Goal: Communication & Community: Share content

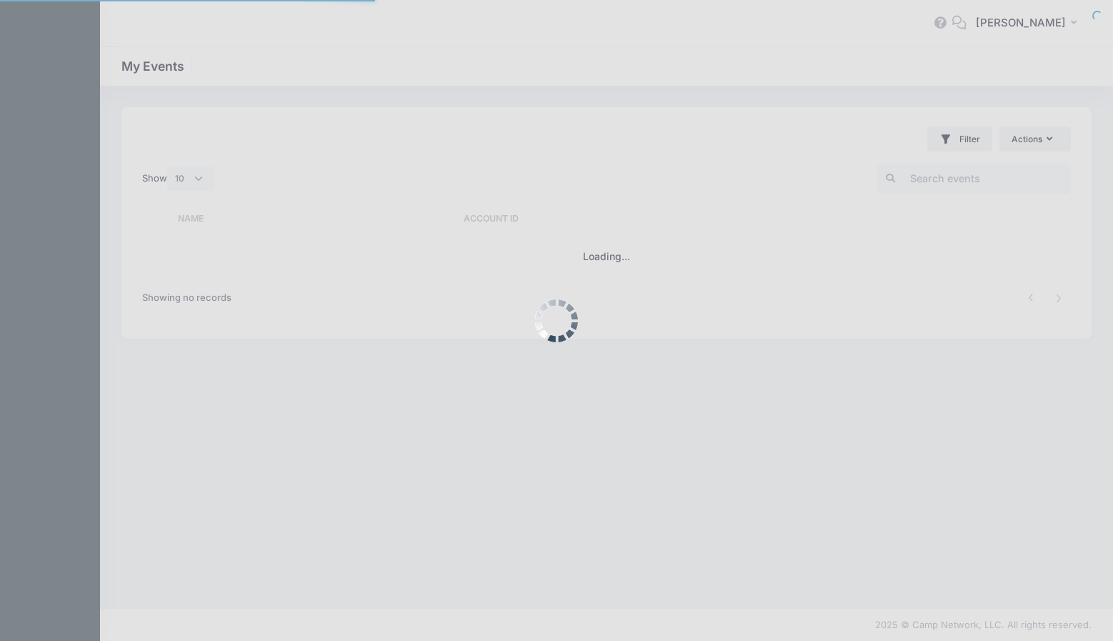
select select "10"
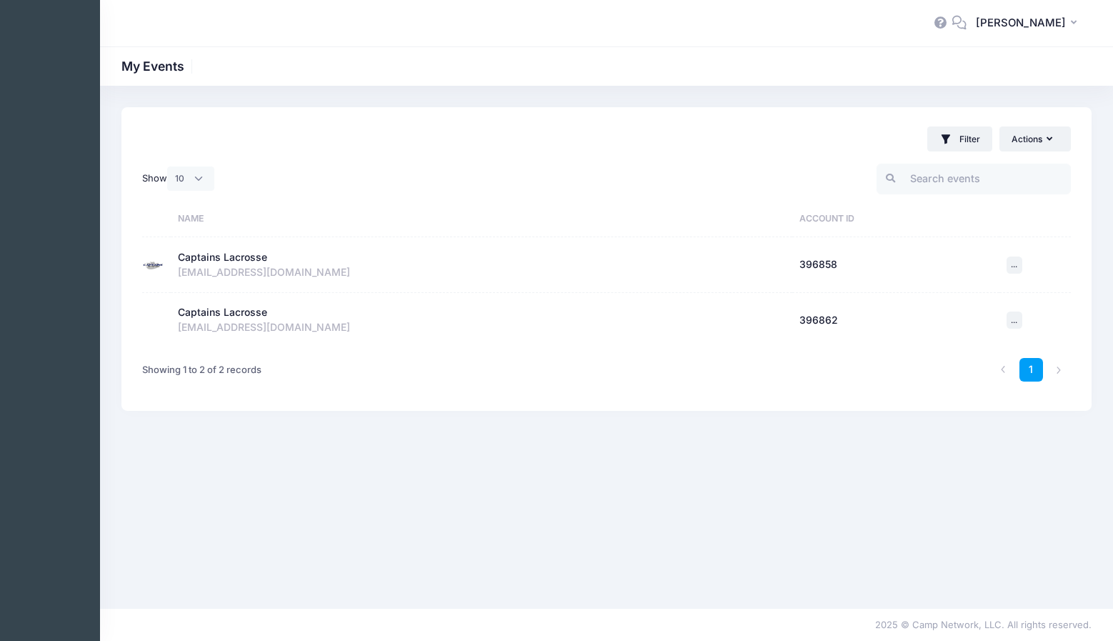
click at [259, 251] on div "Captains Lacrosse" at bounding box center [222, 257] width 89 height 15
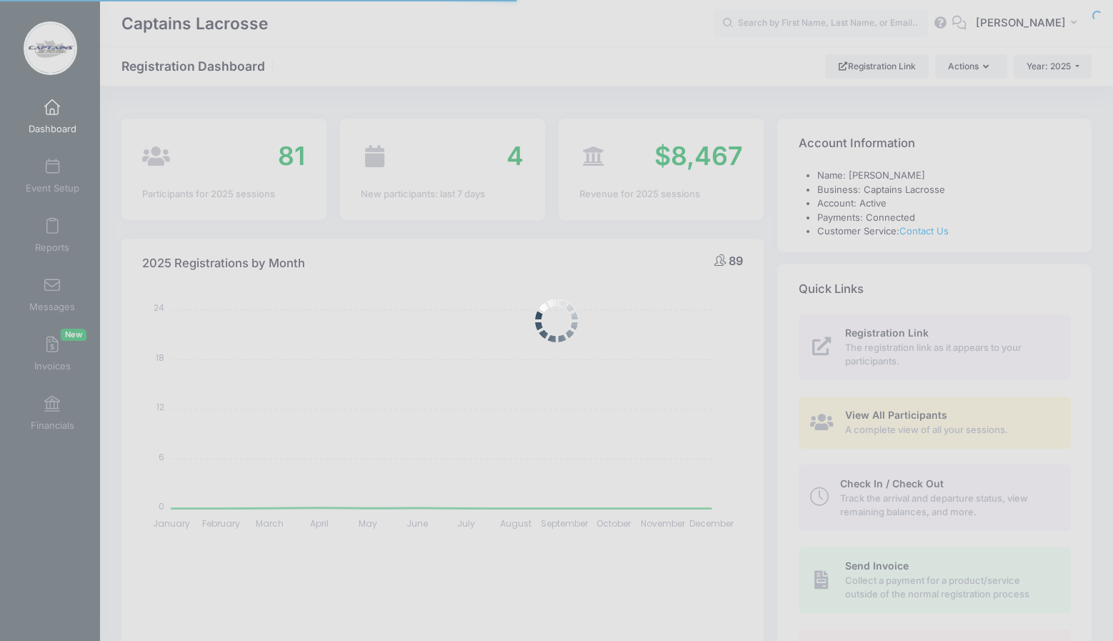
select select
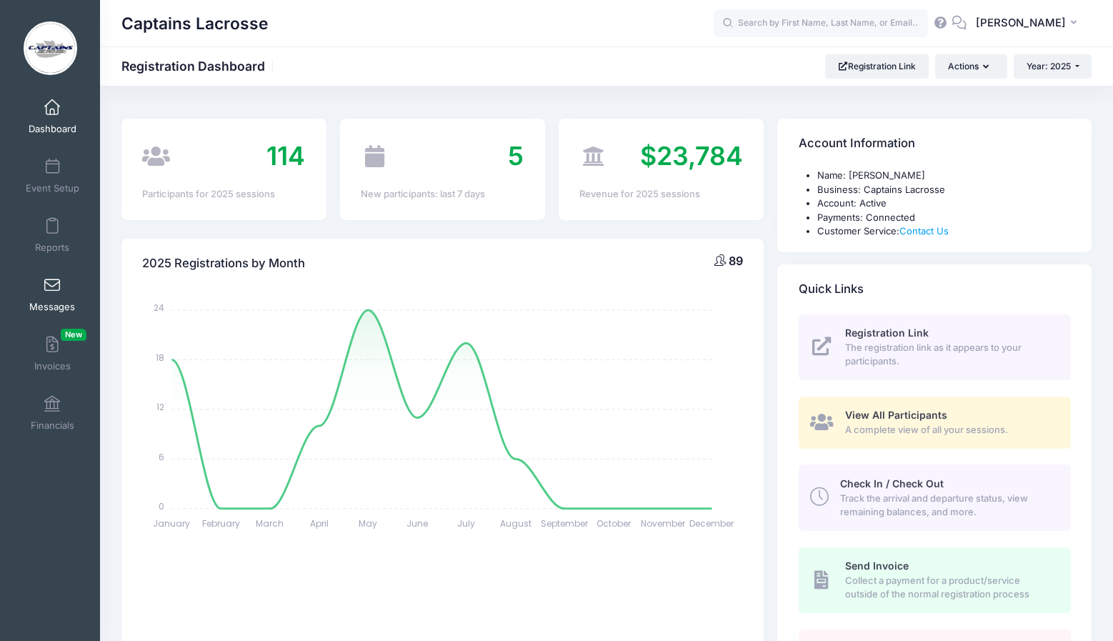
click at [52, 290] on span at bounding box center [52, 286] width 0 height 16
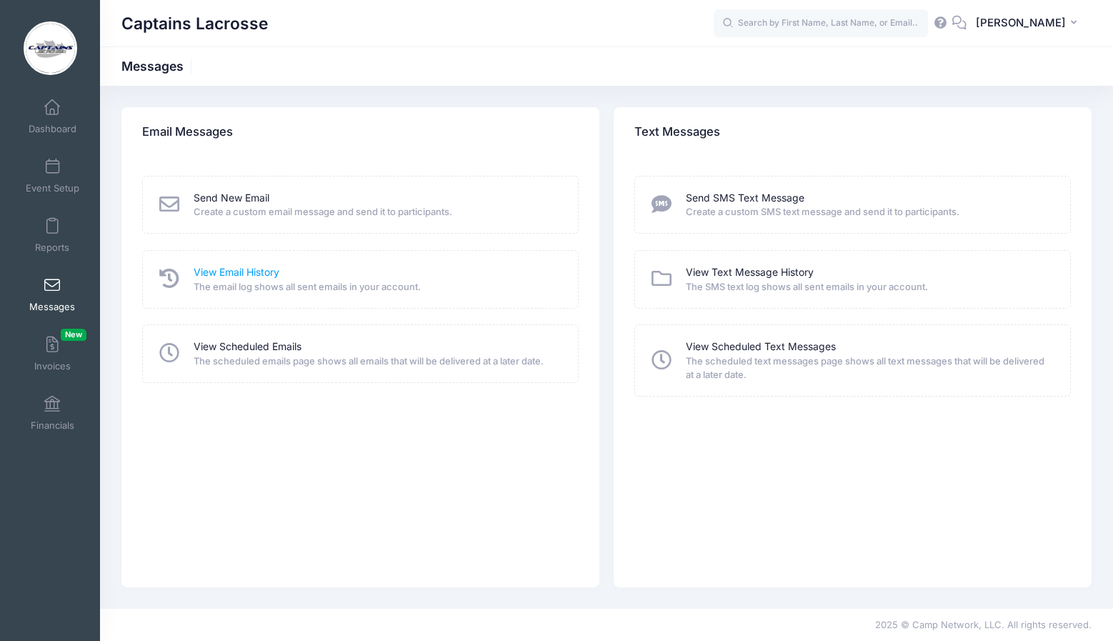
click at [233, 272] on link "View Email History" at bounding box center [237, 272] width 86 height 15
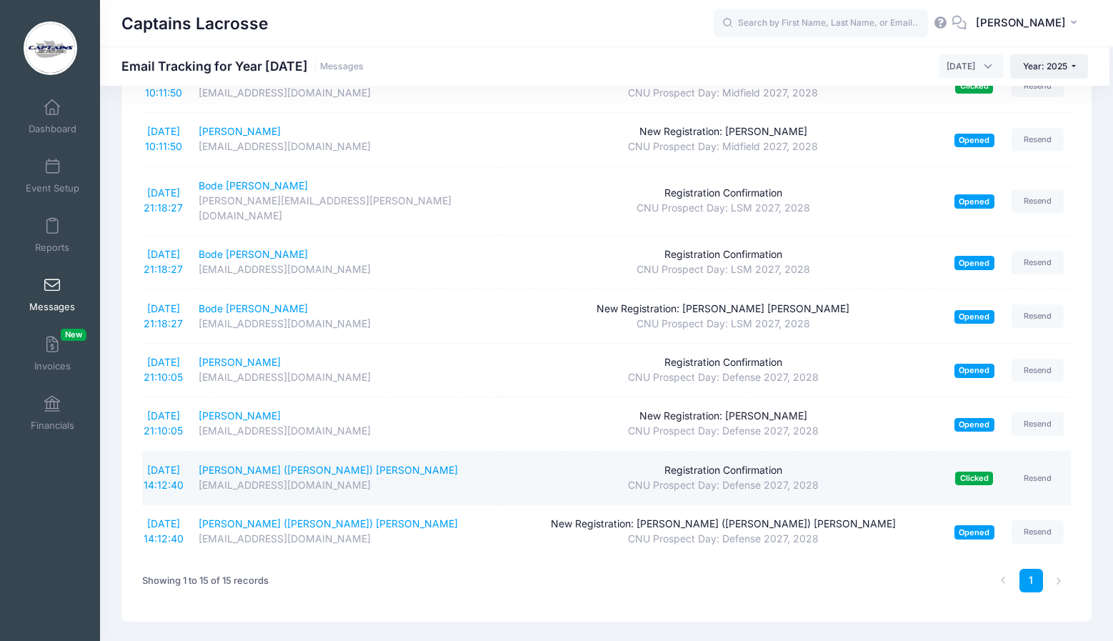
scroll to position [451, 0]
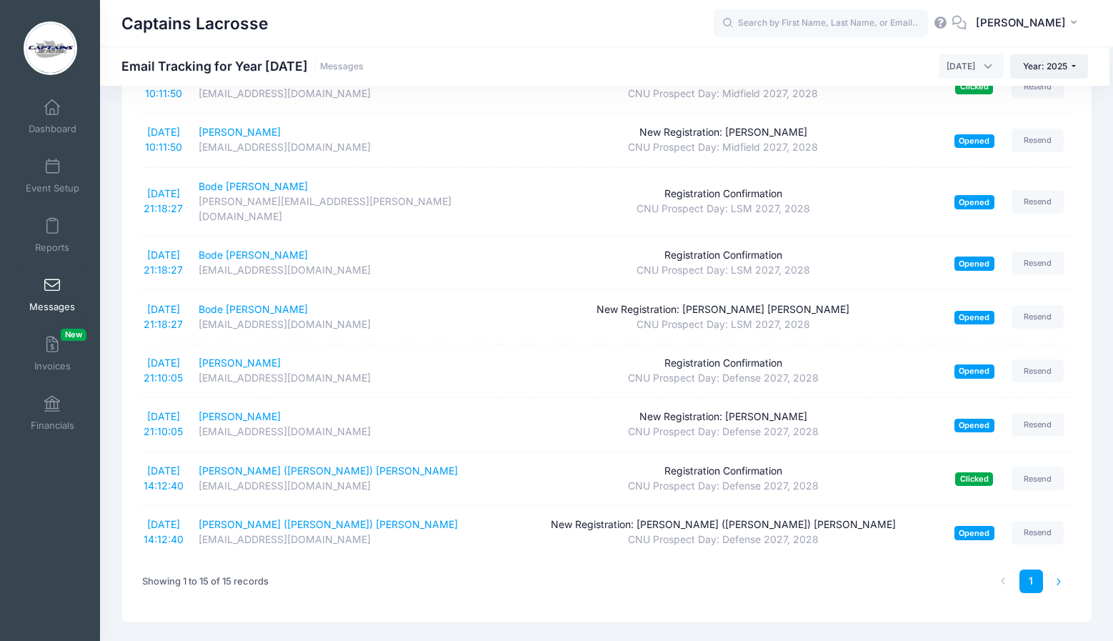
click at [1058, 569] on li at bounding box center [1059, 581] width 24 height 24
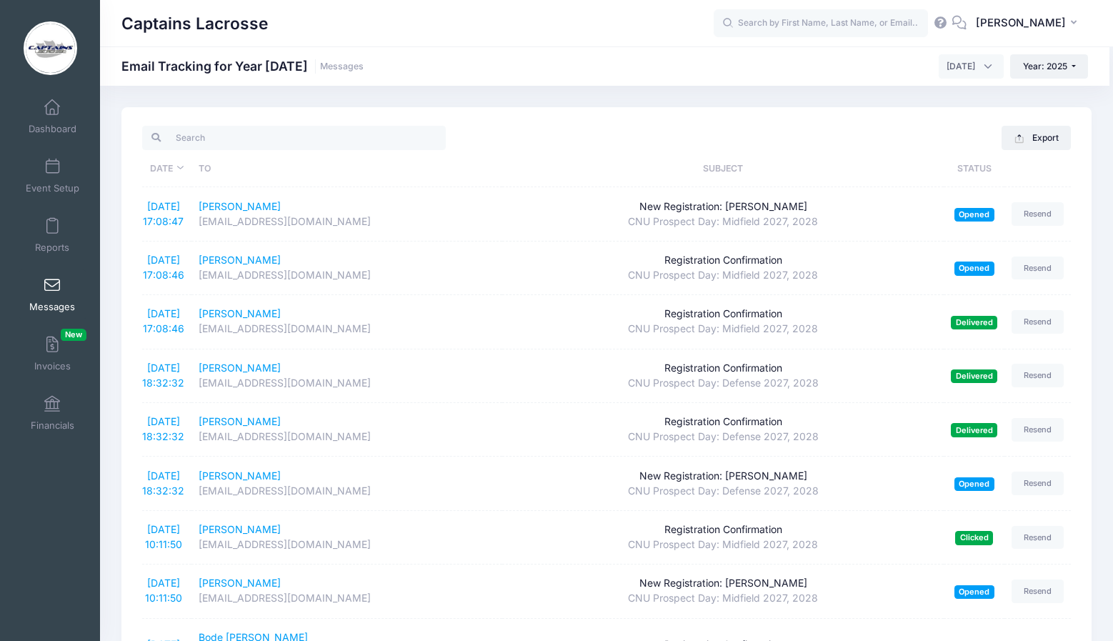
scroll to position [0, 0]
click at [960, 66] on span "[DATE]" at bounding box center [960, 66] width 29 height 13
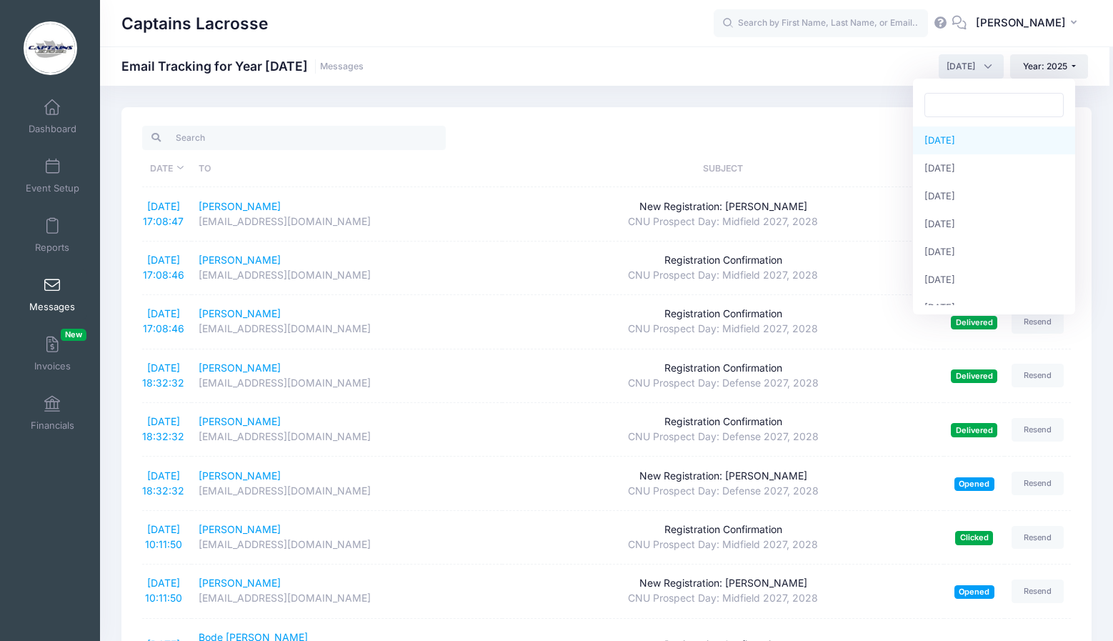
select select "1"
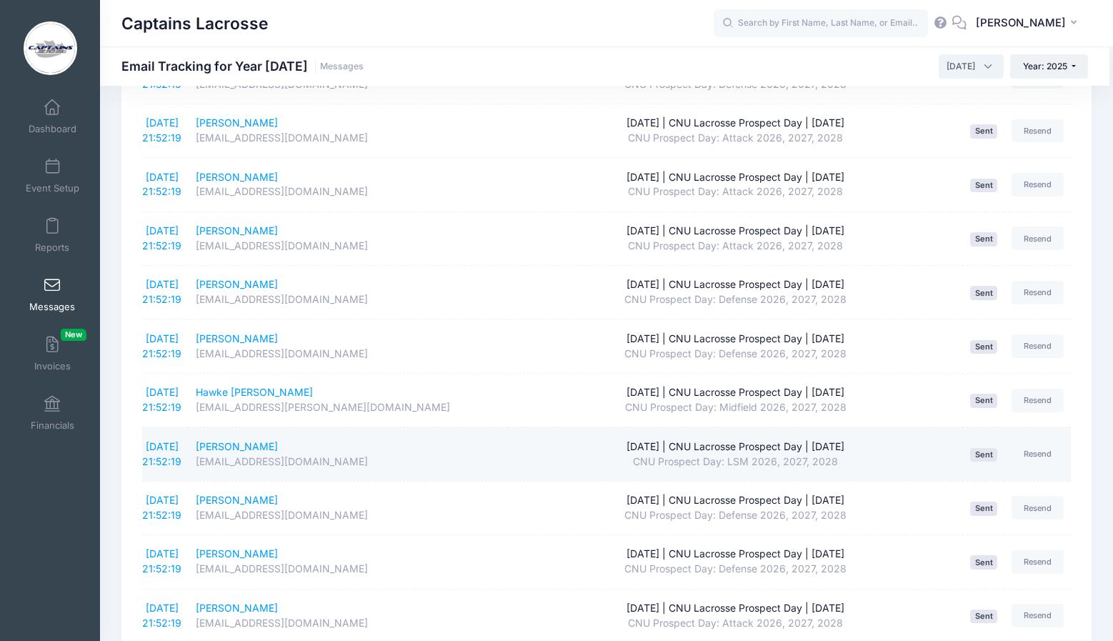
scroll to position [2288, 0]
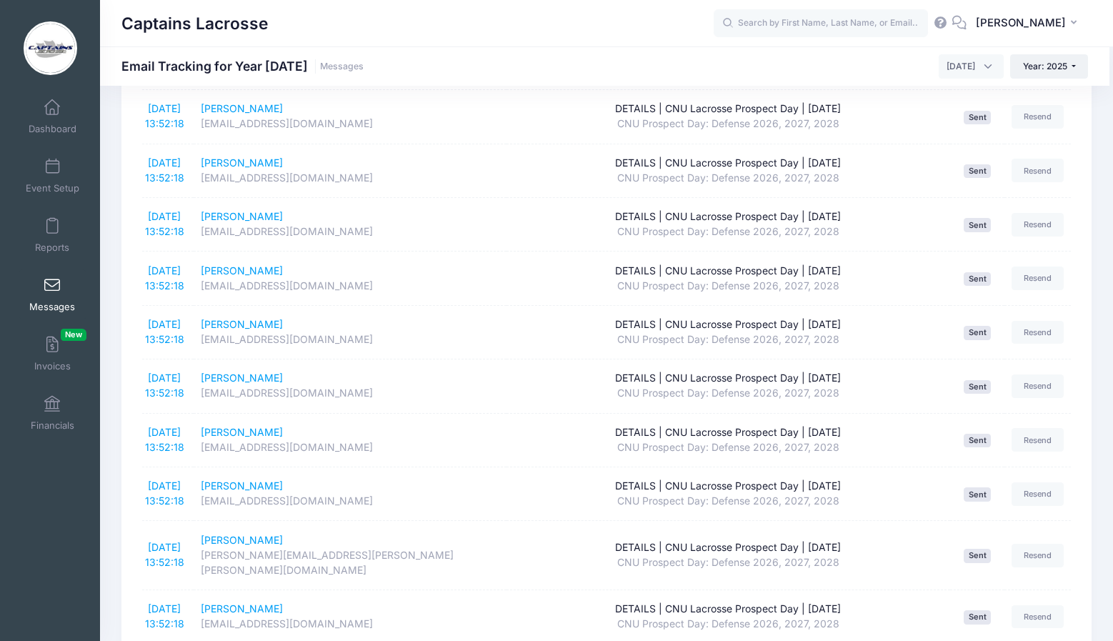
scroll to position [1573, 0]
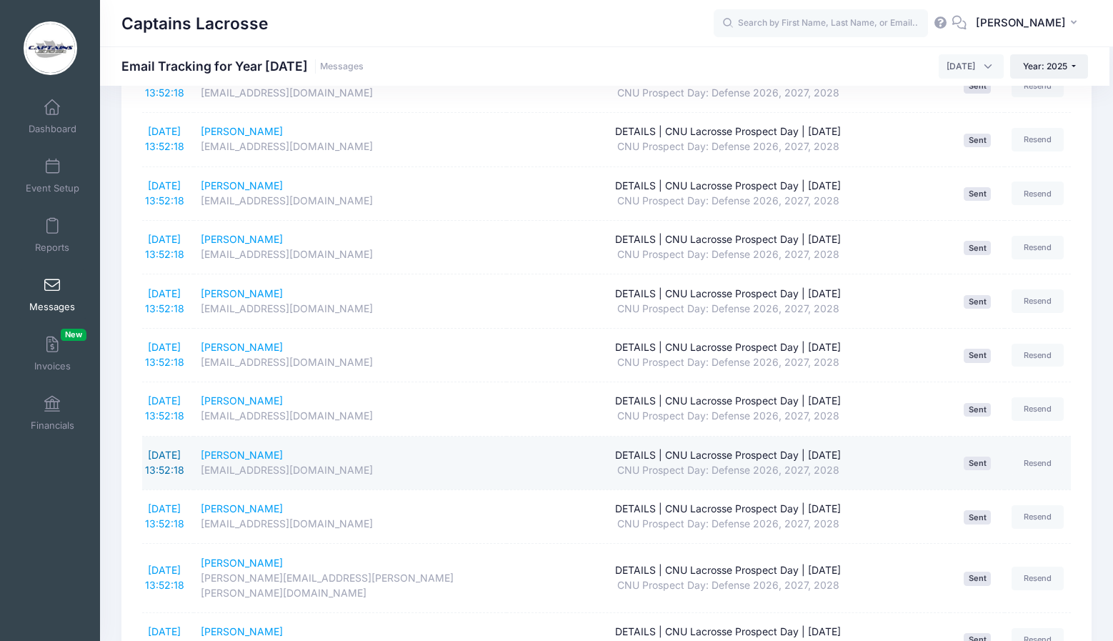
click at [163, 449] on link "1/13/2025 13:52:18" at bounding box center [164, 462] width 39 height 27
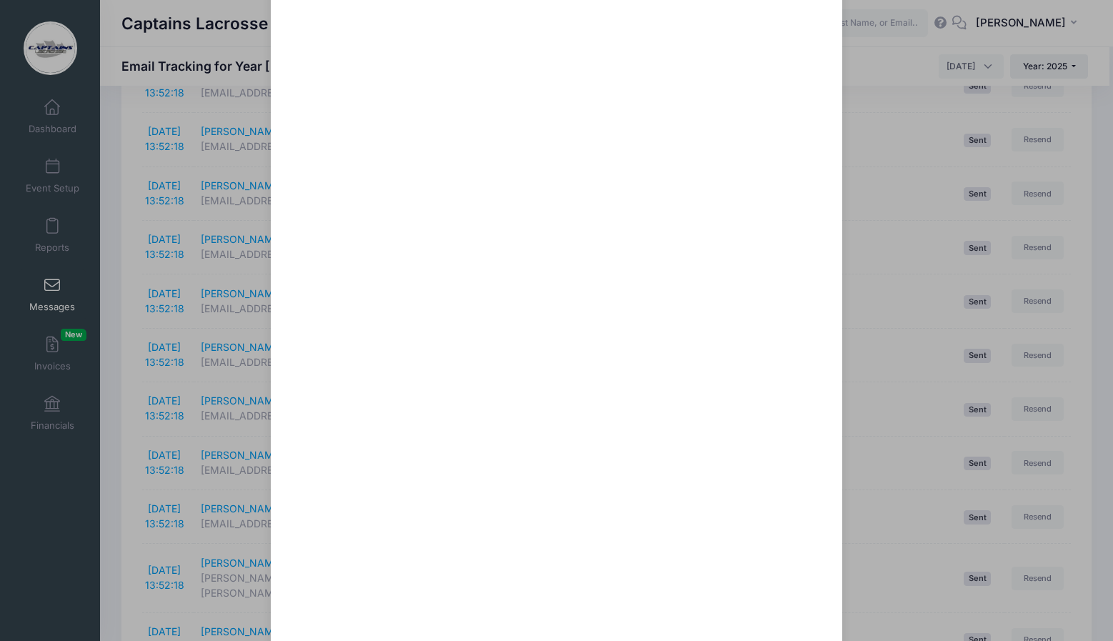
scroll to position [595, 0]
click at [891, 384] on div "DETAILS | CNU Lacrosse Prospect Day | 1.18.25 Sent: 1/13/2025 13:52:18 Sent on …" at bounding box center [556, 320] width 1113 height 641
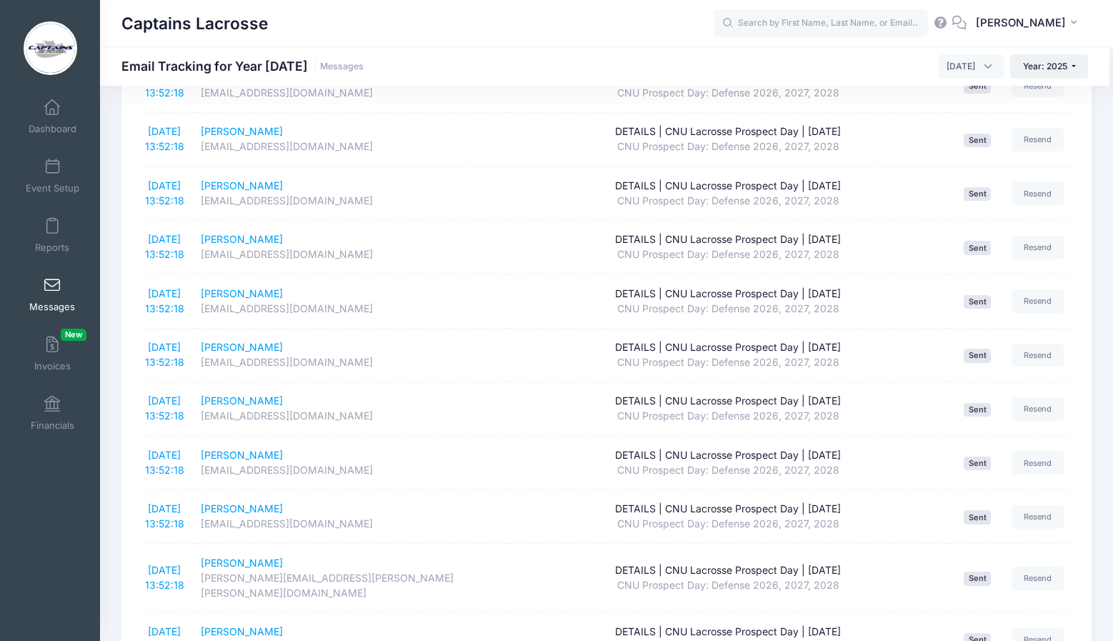
click at [52, 289] on span at bounding box center [52, 286] width 0 height 16
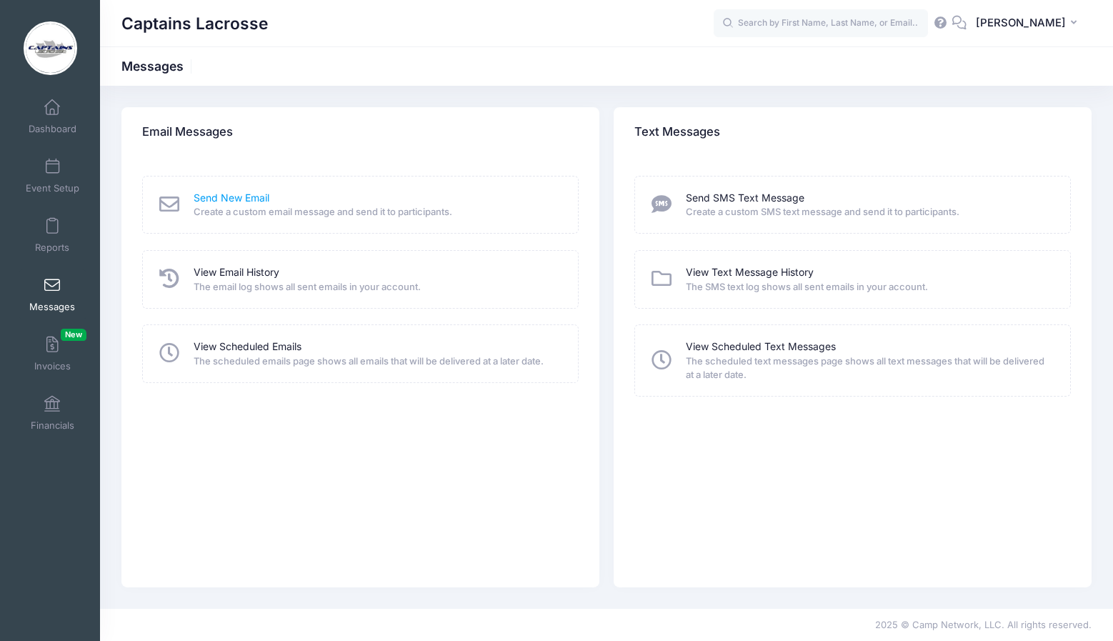
click at [215, 199] on link "Send New Email" at bounding box center [232, 198] width 76 height 15
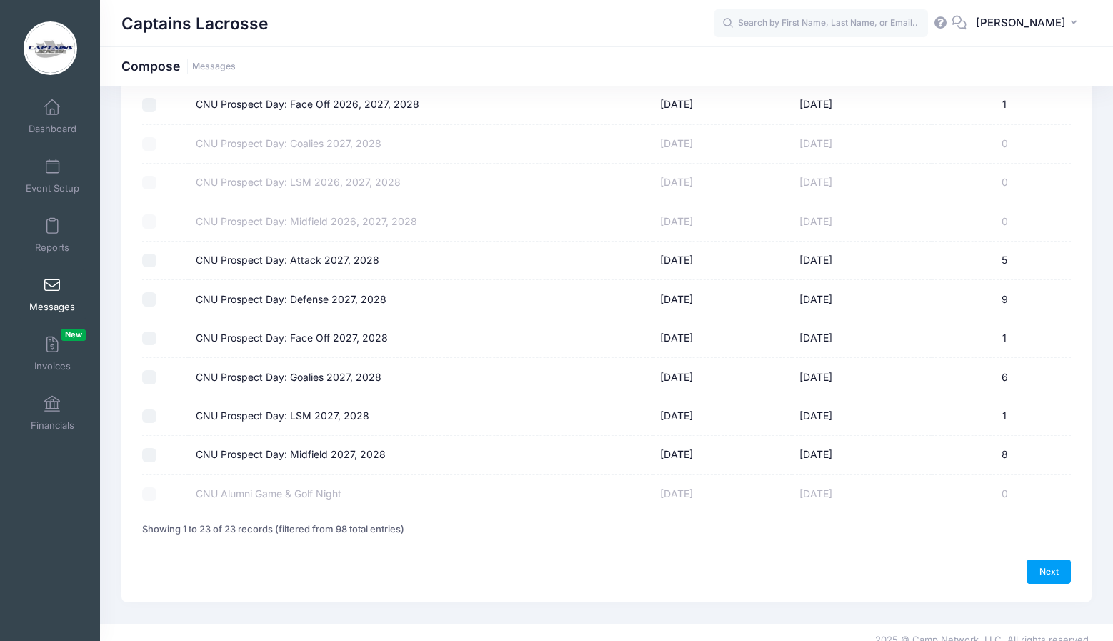
scroll to position [613, 0]
click at [148, 254] on input "CNU Prospect Day: Attack 2027, 2028" at bounding box center [149, 261] width 14 height 14
checkbox input "true"
click at [146, 293] on input "CNU Prospect Day: Defense 2027, 2028" at bounding box center [149, 300] width 14 height 14
checkbox input "true"
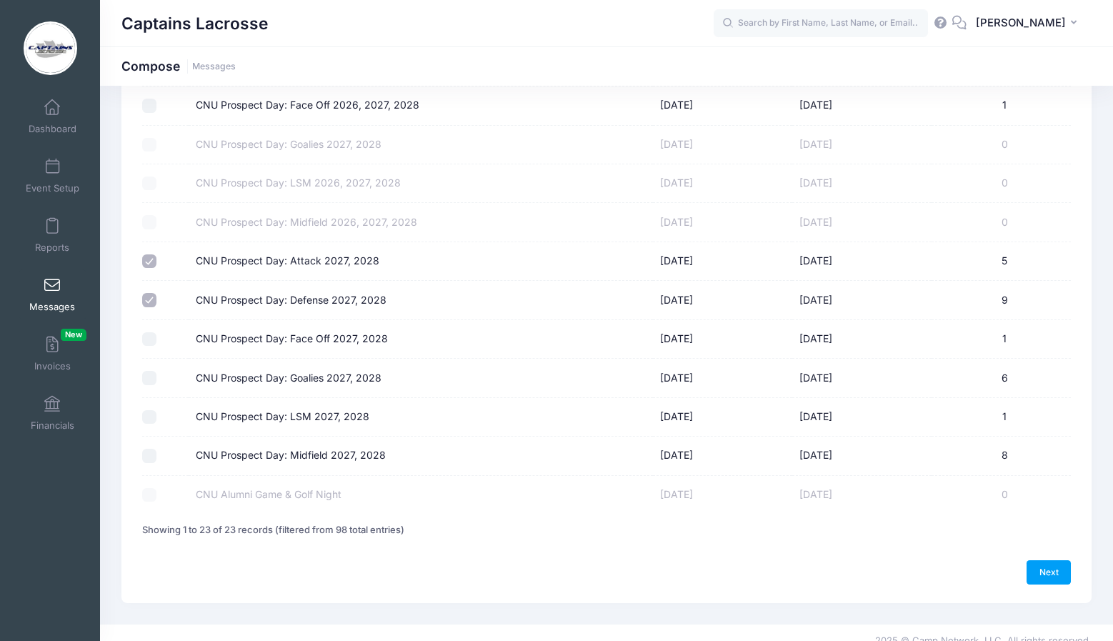
click at [146, 332] on input "CNU Prospect Day: Face Off 2027, 2028" at bounding box center [149, 339] width 14 height 14
checkbox input "true"
click at [147, 371] on input "CNU Prospect Day: Goalies 2027, 2028" at bounding box center [149, 378] width 14 height 14
checkbox input "true"
click at [148, 410] on input "CNU Prospect Day: LSM 2027, 2028" at bounding box center [149, 417] width 14 height 14
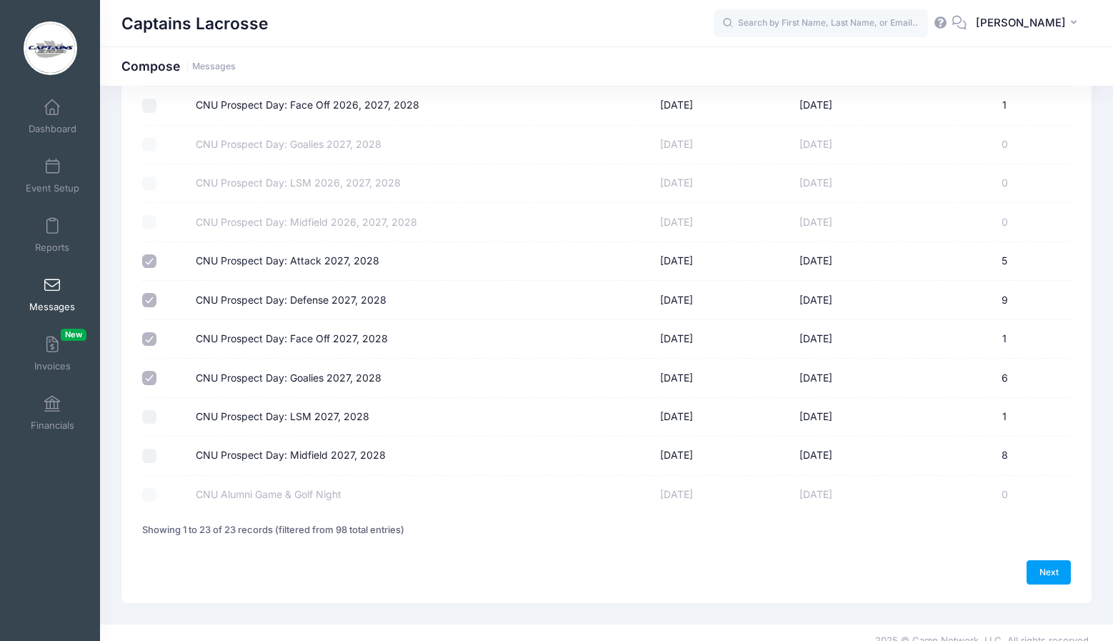
checkbox input "true"
click at [147, 449] on input "CNU Prospect Day: Midfield 2027, 2028" at bounding box center [149, 456] width 14 height 14
checkbox input "true"
click at [1037, 560] on link "Next" at bounding box center [1048, 572] width 44 height 24
select select "50"
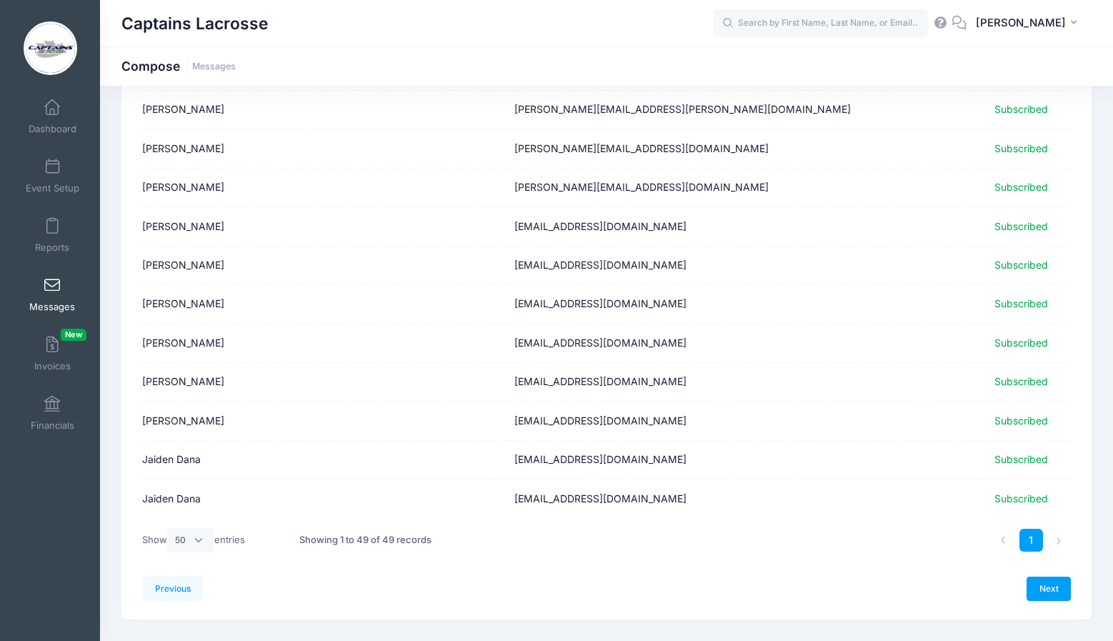
scroll to position [1600, 0]
click at [1046, 577] on link "Next" at bounding box center [1048, 589] width 44 height 24
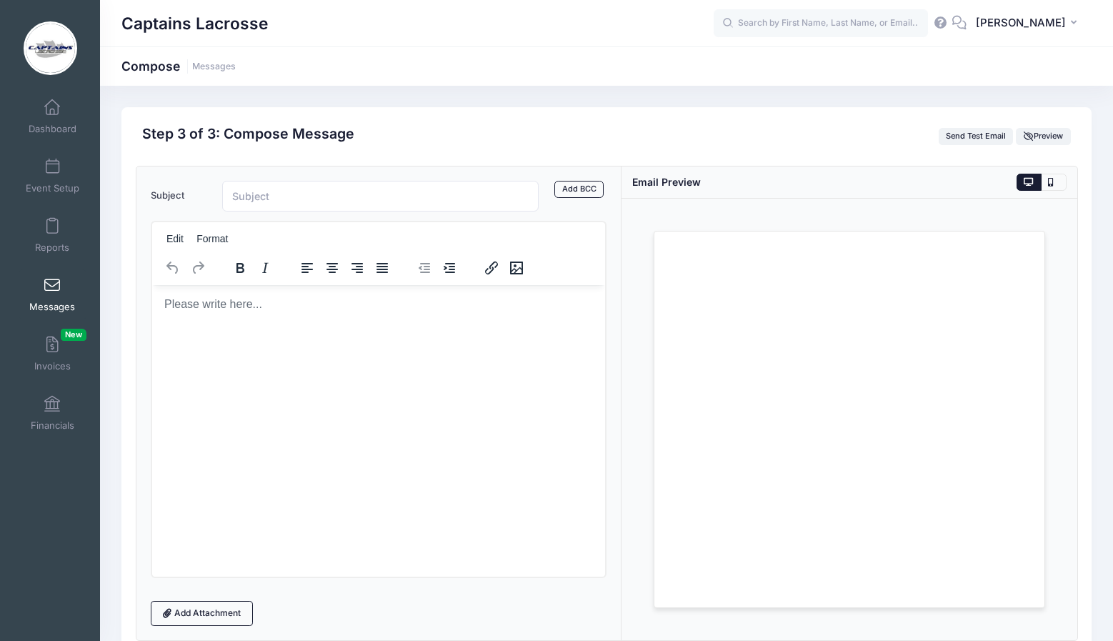
scroll to position [0, 0]
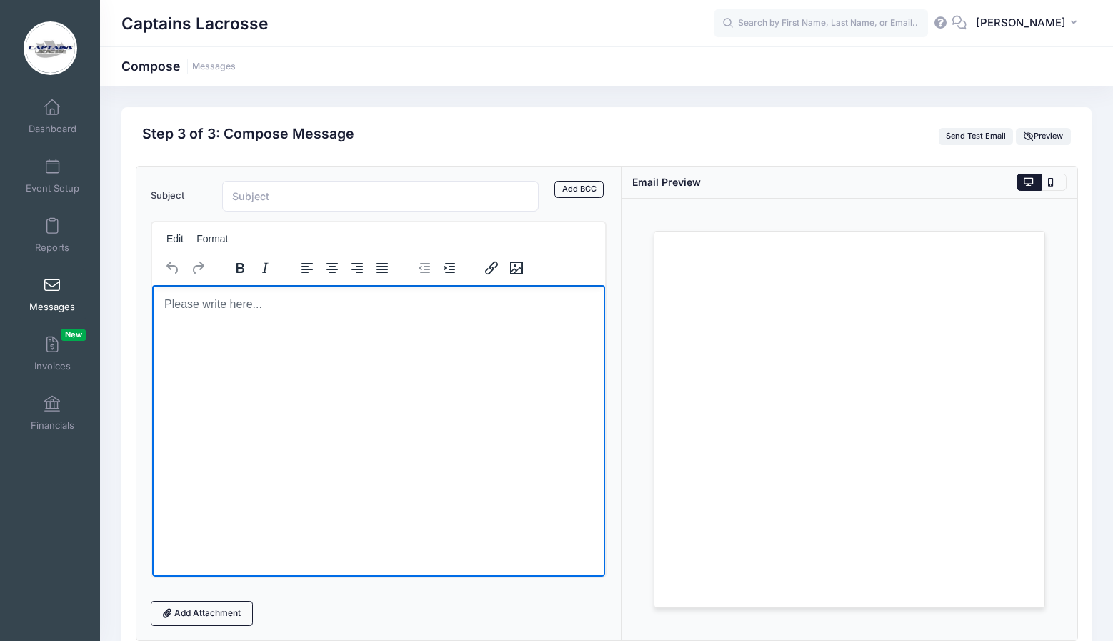
click at [256, 323] on html at bounding box center [377, 303] width 453 height 39
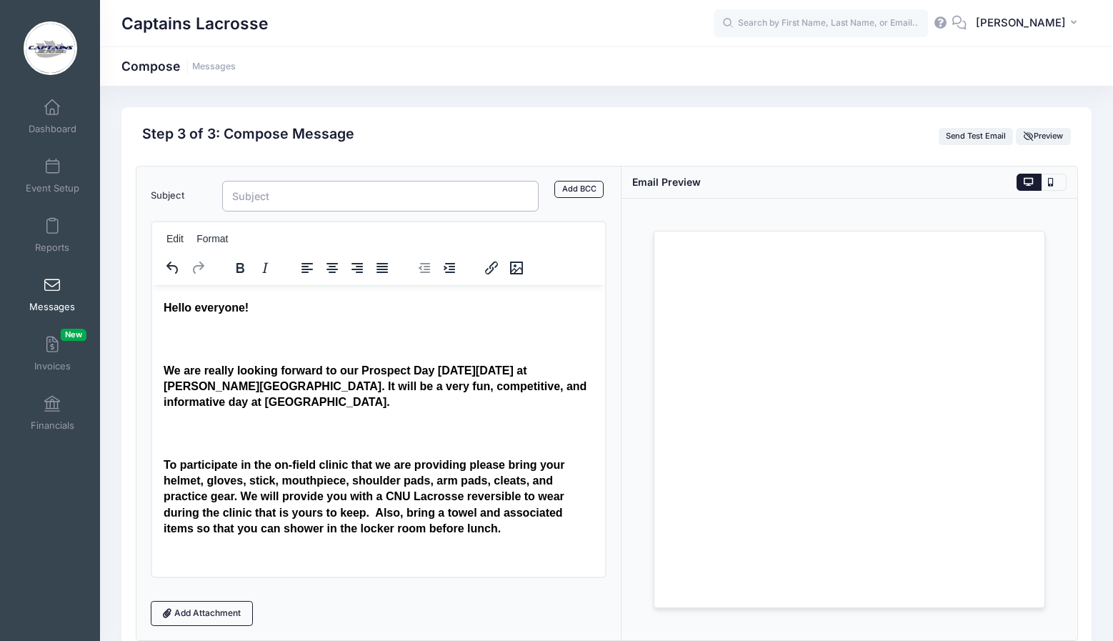
click at [327, 196] on input "Subject" at bounding box center [380, 196] width 316 height 31
click at [232, 200] on input "CNU Lacrosse P" at bounding box center [380, 196] width 316 height 31
click at [367, 197] on input "DETAILS | CNU Lacrosse P" at bounding box center [380, 196] width 316 height 31
type input "DETAILS | CNU Lacrosse Prospect Day | [DATE]"
click at [458, 370] on h4 "We are really looking forward to our Prospect Day this Saturday, January 18th a…" at bounding box center [378, 386] width 430 height 48
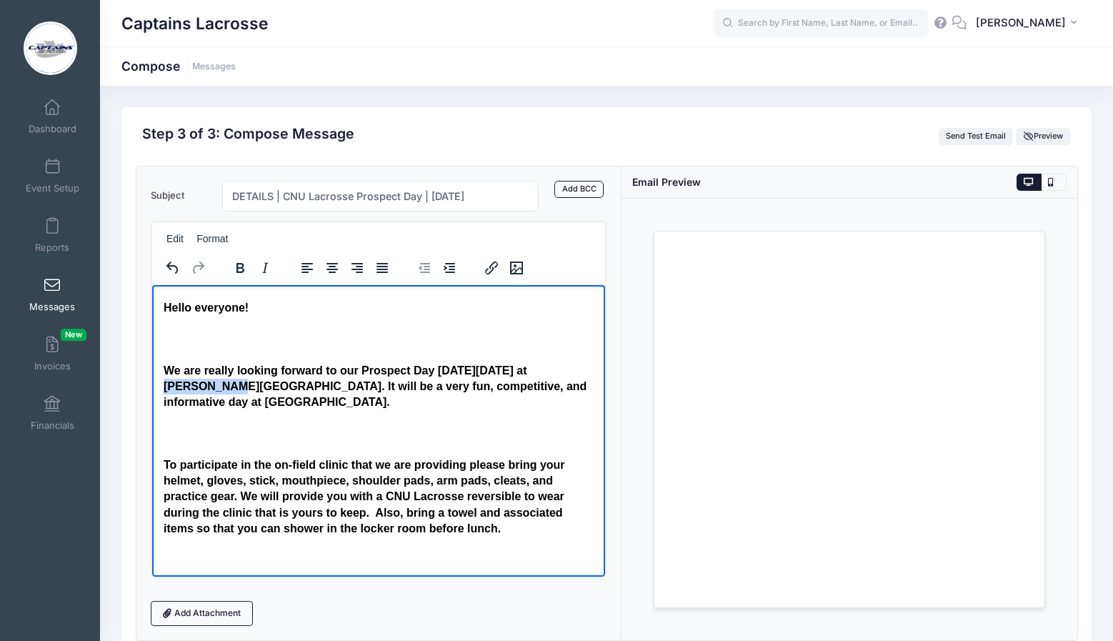
drag, startPoint x: 524, startPoint y: 372, endPoint x: 184, endPoint y: 388, distance: 340.3
click at [184, 388] on h4 "We are really looking forward to our Prospect Day next Saturday, January 18th a…" at bounding box center [378, 386] width 430 height 48
click at [313, 407] on h4 "We are really looking forward to our Prospect Day next Saturday, August 23rd at…" at bounding box center [378, 386] width 430 height 48
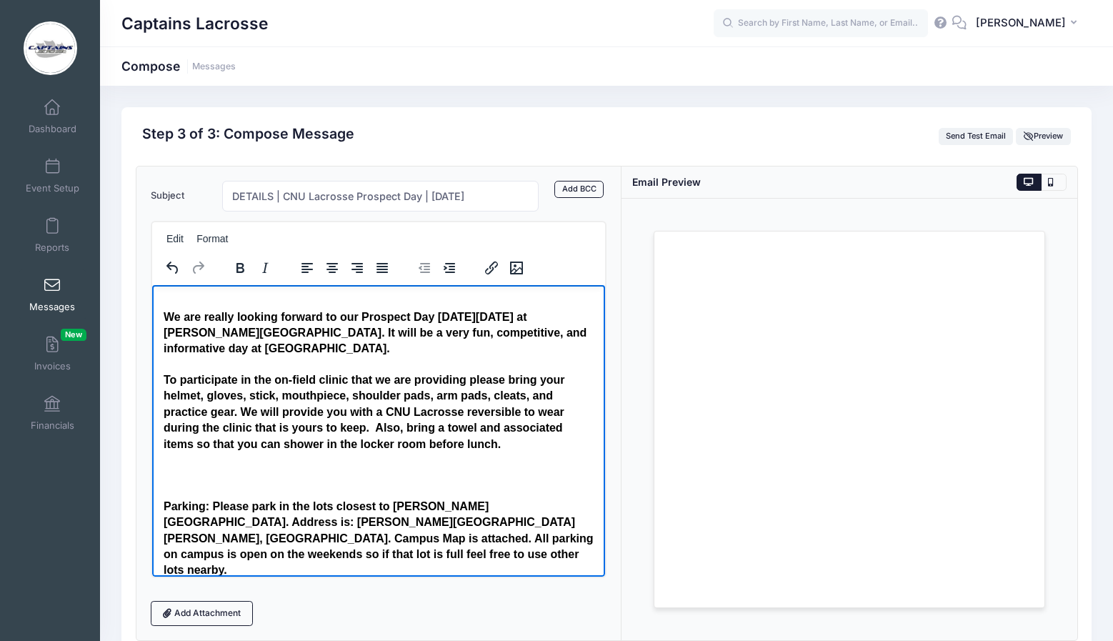
scroll to position [54, 0]
click at [163, 497] on h4 "Parking: Please park in the lots closest to Jennings Family Stadium. Address is…" at bounding box center [378, 537] width 430 height 80
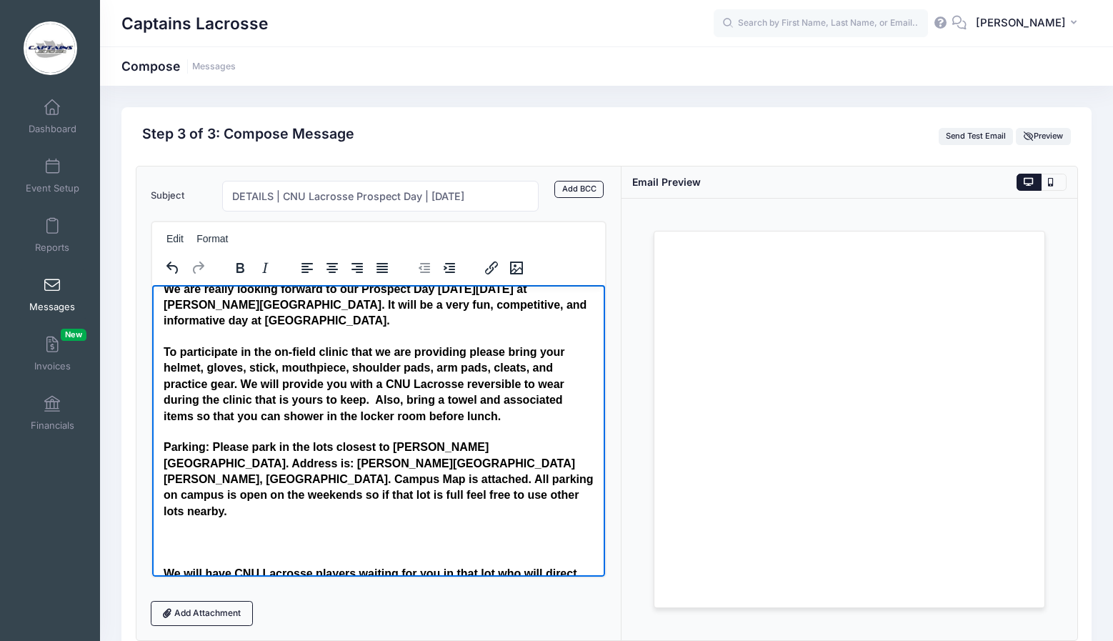
scroll to position [103, 0]
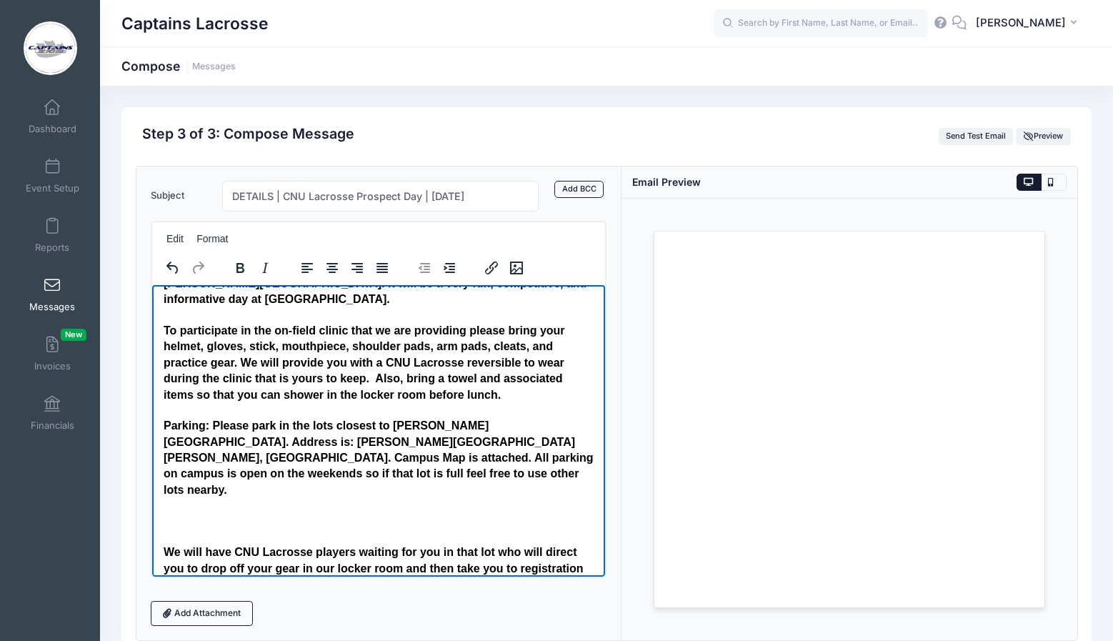
click at [163, 543] on h4 "We will have CNU Lacrosse players waiting for you in that lot who will direct y…" at bounding box center [378, 575] width 430 height 64
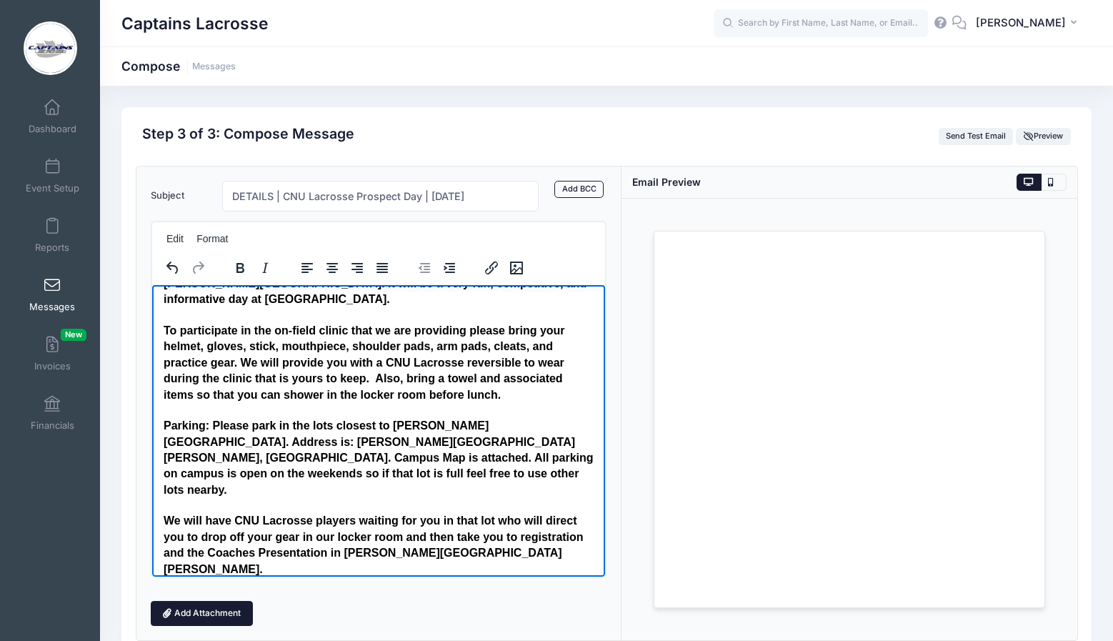
click at [199, 608] on link "Add Attachment" at bounding box center [202, 613] width 103 height 24
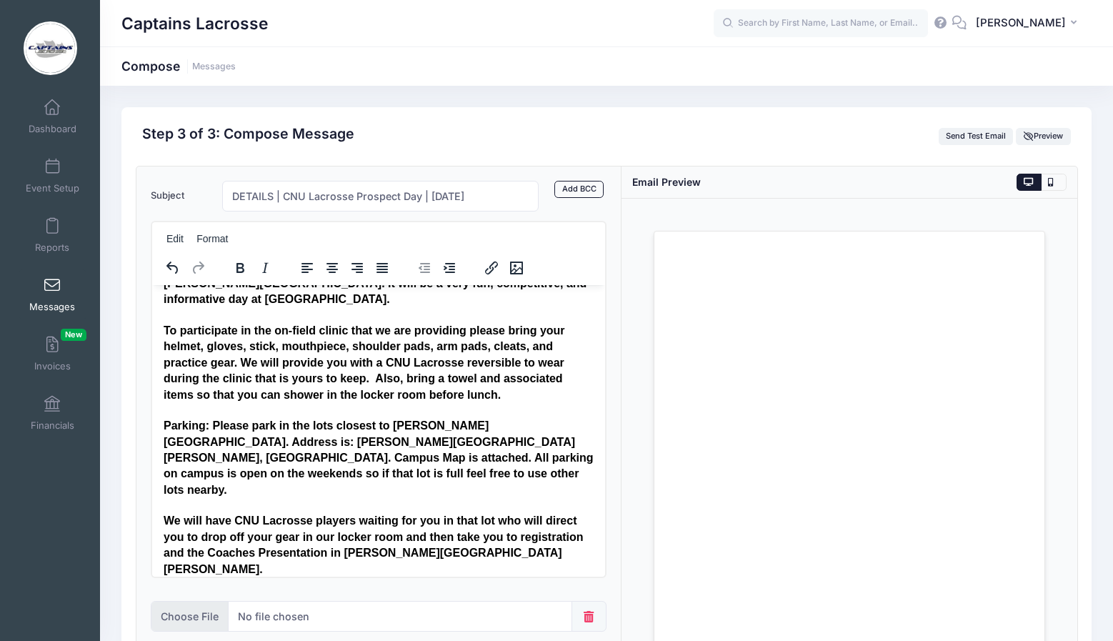
click at [290, 615] on input "file" at bounding box center [362, 616] width 422 height 31
type input "C:\fakepath\Campus Map 2025.pdf"
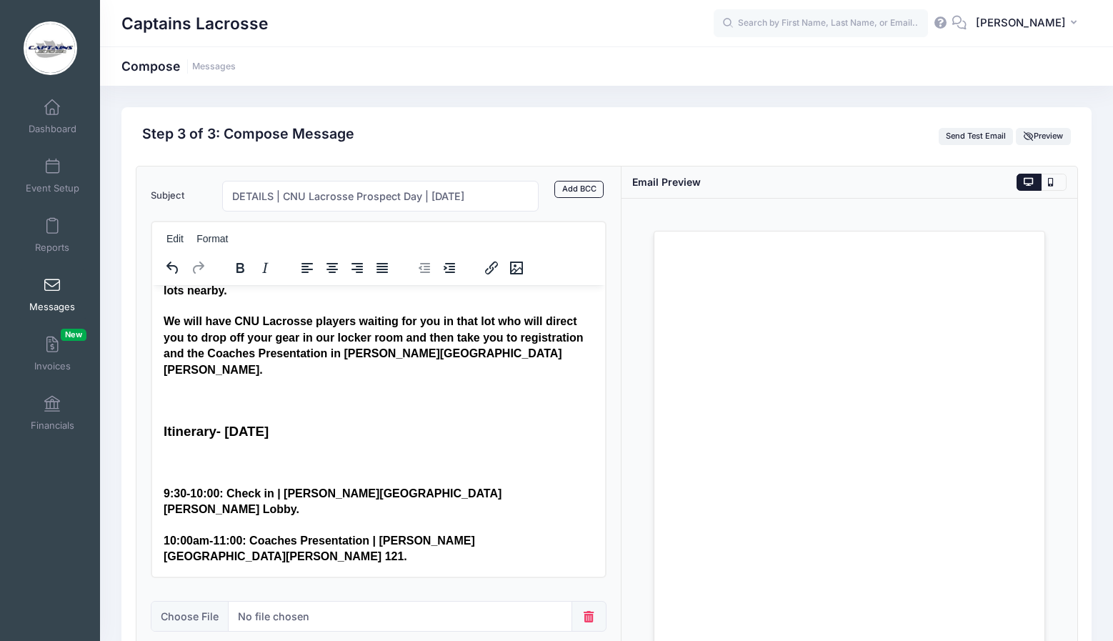
scroll to position [303, 0]
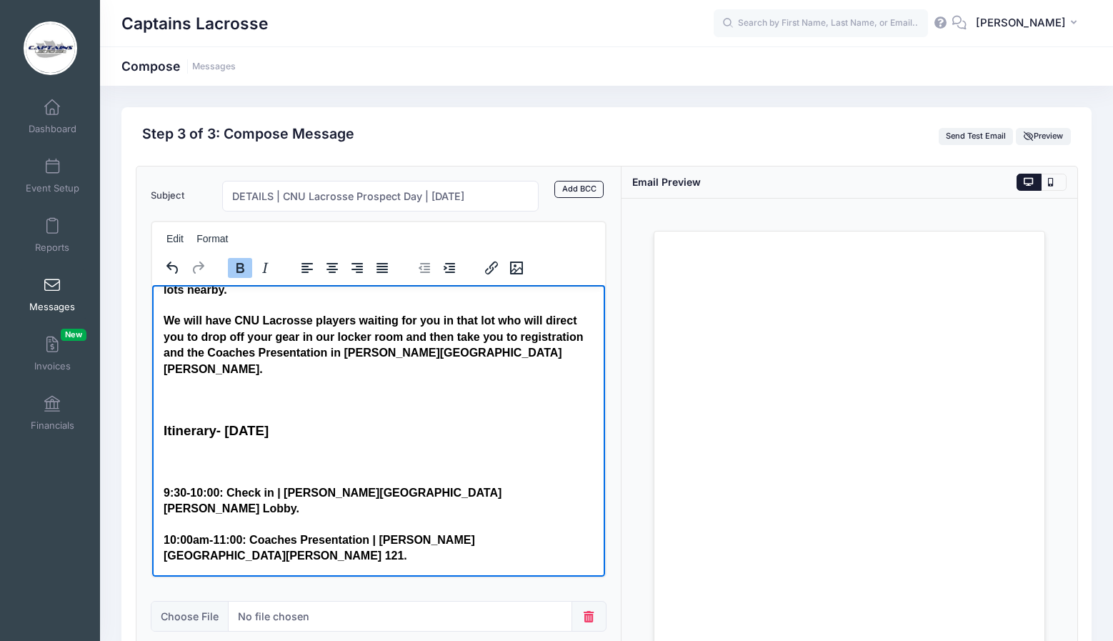
drag, startPoint x: 294, startPoint y: 395, endPoint x: 372, endPoint y: 387, distance: 79.0
click at [268, 422] on strong "Itinerary- Saturday, January 18th, 2025" at bounding box center [215, 429] width 105 height 15
click at [183, 484] on h4 "9:30-10:00: Check in | Luter Hall Lobby." at bounding box center [378, 500] width 430 height 32
click at [206, 484] on h4 "9:00-10:00: Check in | Luter Hall Lobby." at bounding box center [378, 500] width 430 height 32
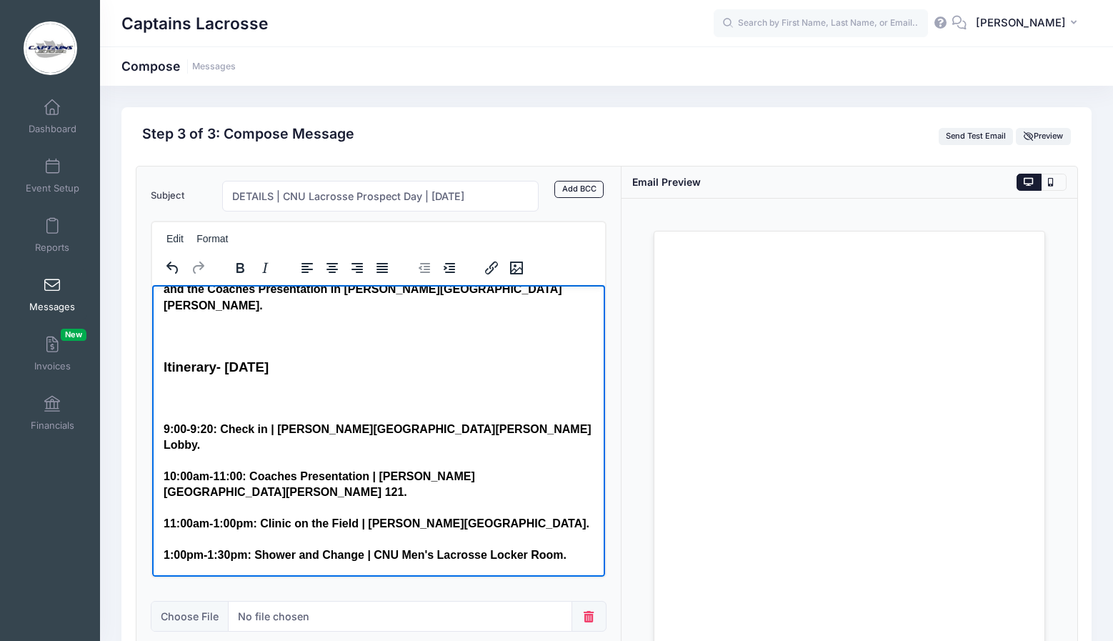
scroll to position [363, 0]
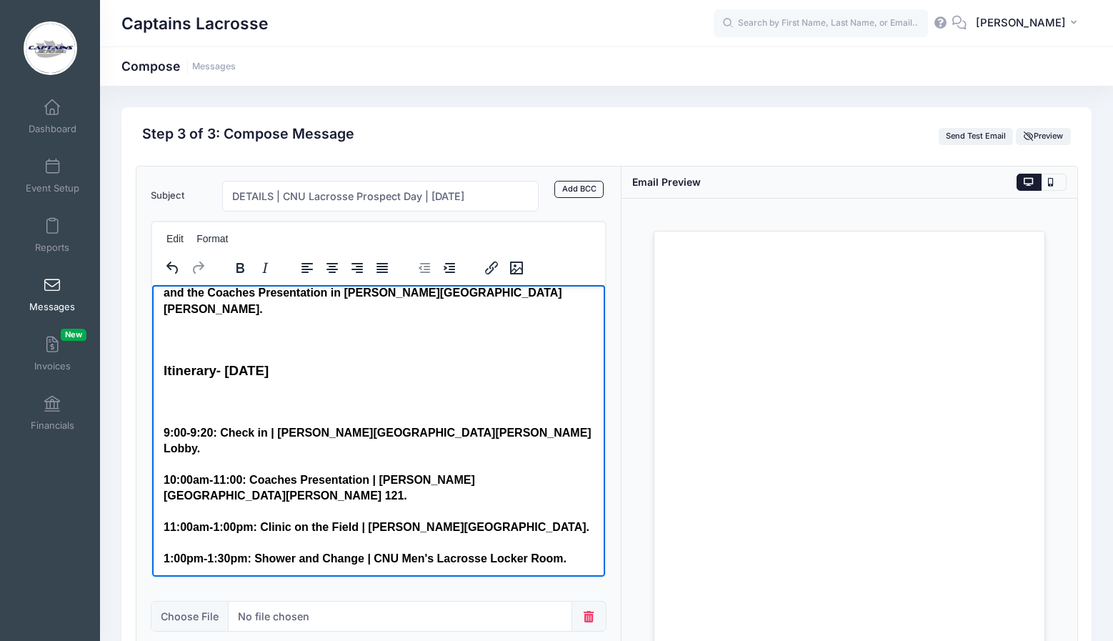
click at [175, 471] on h4 "10:00am-11:00: Coaches Presentation | Luter Hall Room 121." at bounding box center [378, 487] width 430 height 32
click at [222, 471] on h4 "9:30am-11:00: Coaches Presentation | Luter Hall Room 121." at bounding box center [378, 487] width 430 height 32
click at [251, 471] on h4 "9:30am-10:00: Coaches Presentation | Luter Hall Room 121." at bounding box center [378, 487] width 430 height 32
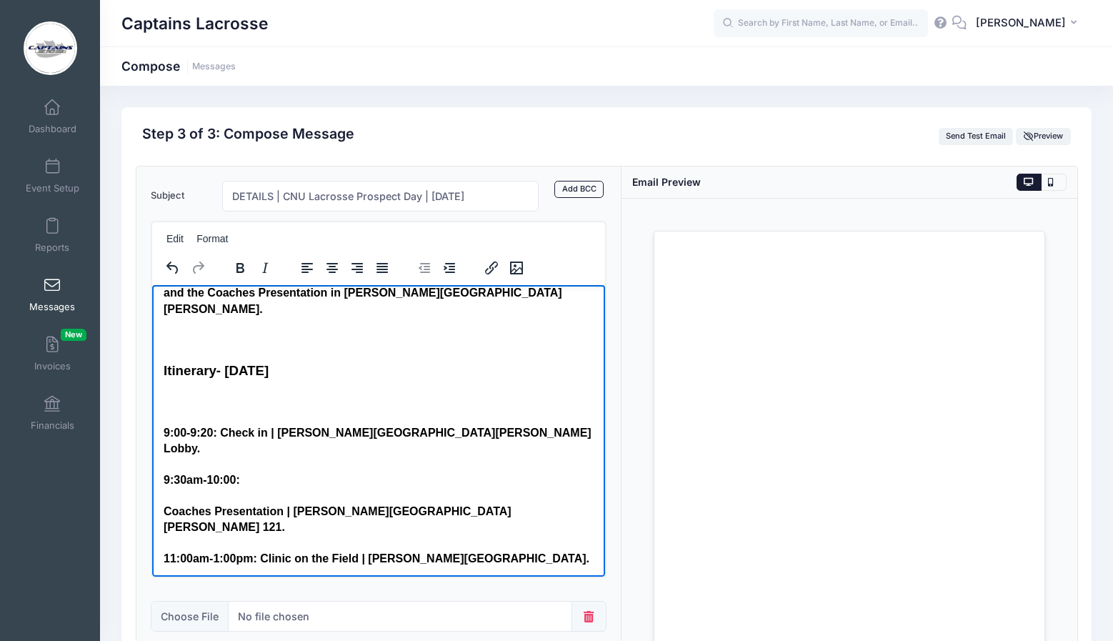
click at [251, 471] on h4 "9:30am-10:00:" at bounding box center [378, 479] width 430 height 16
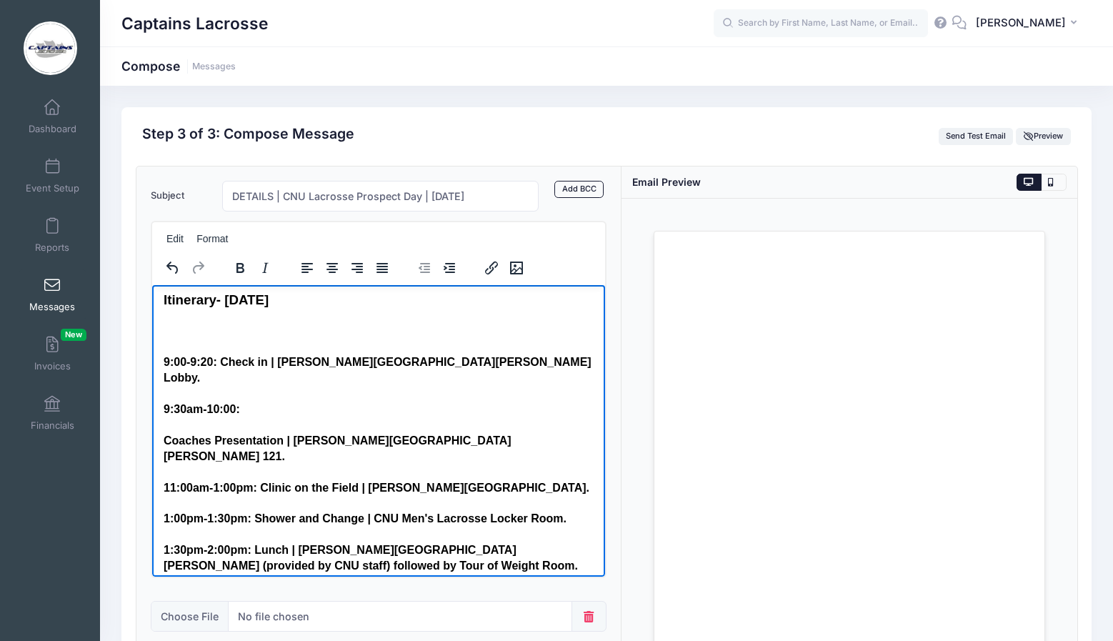
scroll to position [442, 0]
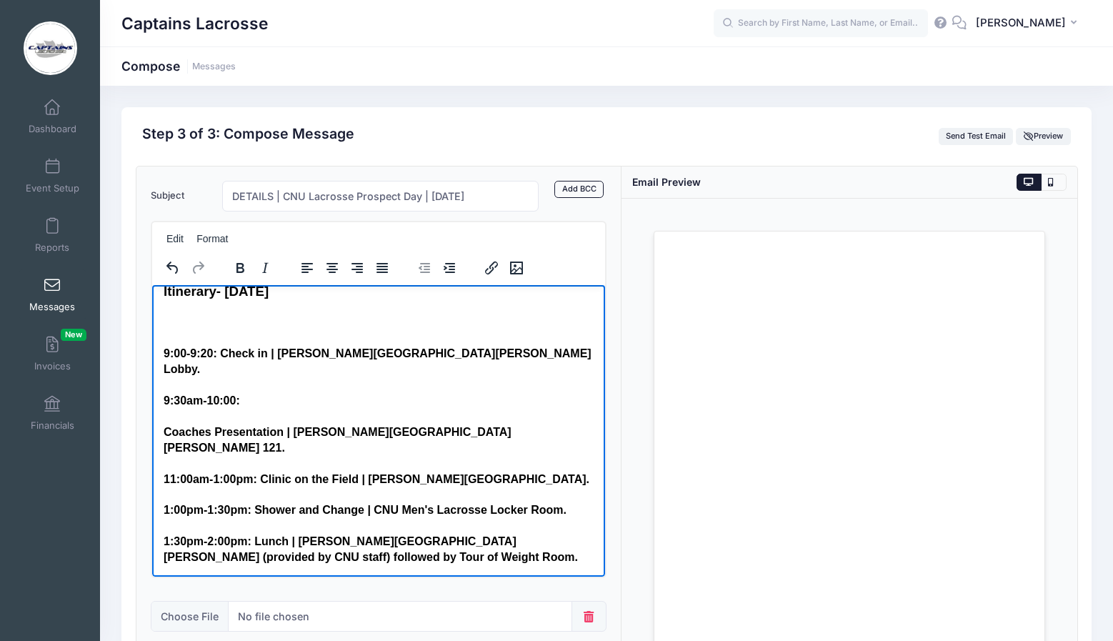
drag, startPoint x: 263, startPoint y: 516, endPoint x: 348, endPoint y: 512, distance: 85.1
click at [348, 580] on h4 "2:00pm-3:00pm: Tour of Campus (Optional if you have already toured campus)." at bounding box center [378, 588] width 430 height 16
copy h4 "Tour of Campus"
click at [261, 392] on h4 "9:30am-10:00:" at bounding box center [378, 400] width 430 height 16
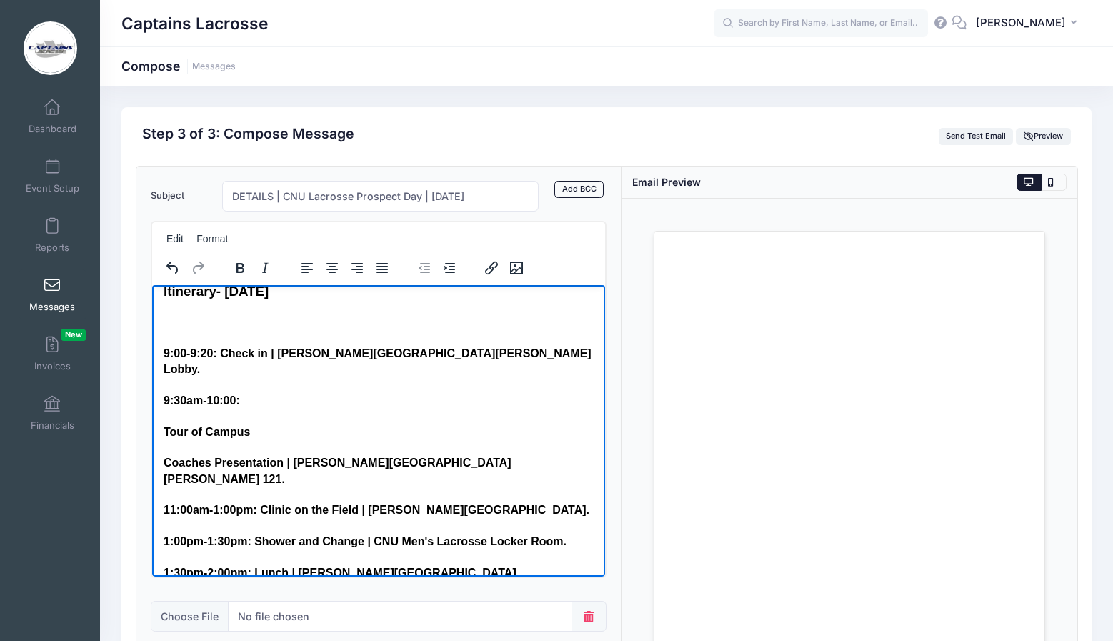
click at [163, 424] on h4 "Tour of Campus" at bounding box center [378, 432] width 430 height 16
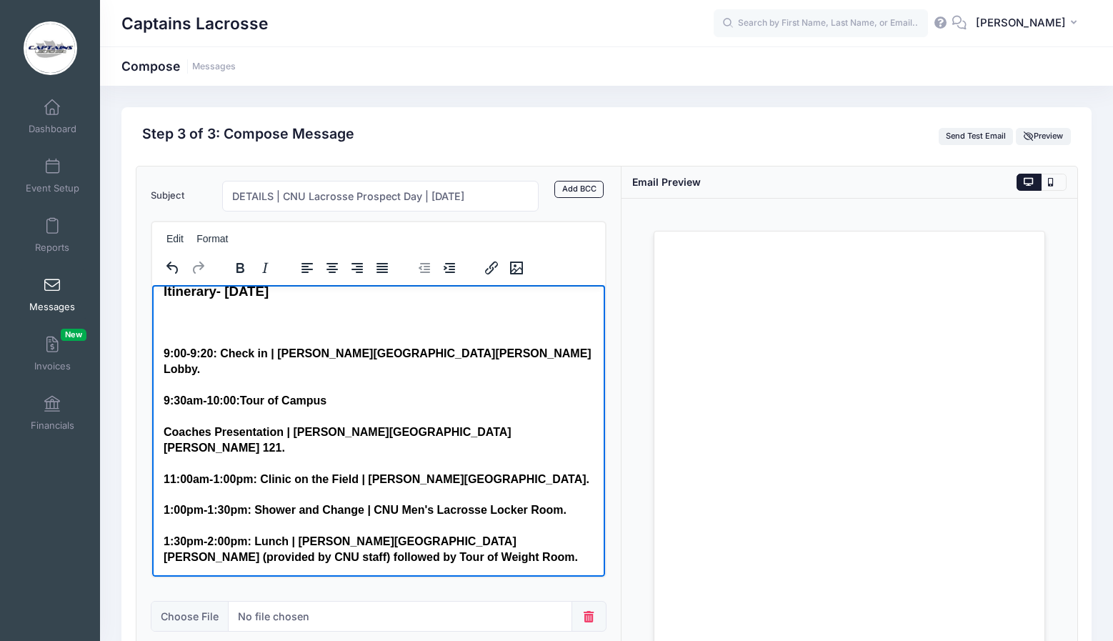
drag, startPoint x: 223, startPoint y: 536, endPoint x: 151, endPoint y: 518, distance: 74.3
click at [151, 518] on html "Hello everyone! We are really looking forward to our Prospect Day next Saturday…" at bounding box center [377, 523] width 453 height 1362
click at [164, 424] on h4 "Coaches Presentation | Luter Hall Room 121." at bounding box center [378, 440] width 430 height 32
click at [189, 345] on h4 "9:00-9:20: Check in | Luter Hall Lobby." at bounding box center [378, 361] width 430 height 32
click at [238, 345] on h4 "9:00am-9:20: Check in | Luter Hall Lobby." at bounding box center [378, 361] width 430 height 32
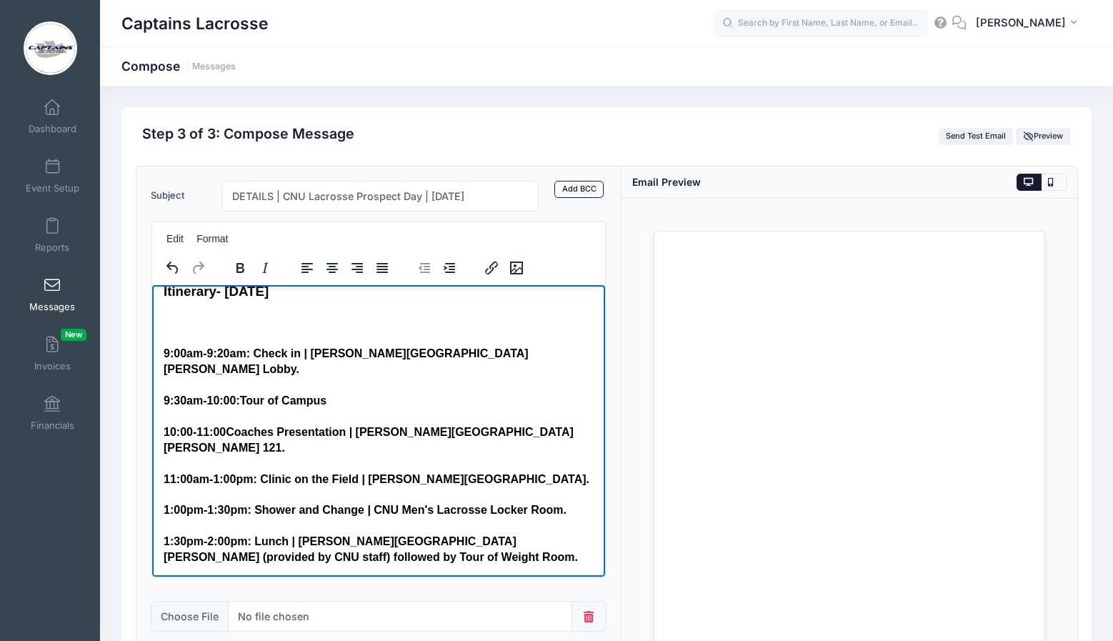
click at [243, 392] on h4 "9:30am-10:00: Tour of Campus" at bounding box center [378, 400] width 430 height 16
click at [196, 424] on h4 "10:00-11:00Coaches Presentation | Luter Hall Room 121." at bounding box center [378, 440] width 430 height 32
click at [246, 424] on h4 "10:00am-11:00Coaches Presentation | Luter Hall Room 121." at bounding box center [378, 440] width 430 height 32
drag, startPoint x: 191, startPoint y: 410, endPoint x: 181, endPoint y: 411, distance: 10.0
click at [181, 471] on h4 "11:00am-1:00pm: Clinic on the Field | Jennings Family Stadium." at bounding box center [378, 479] width 430 height 16
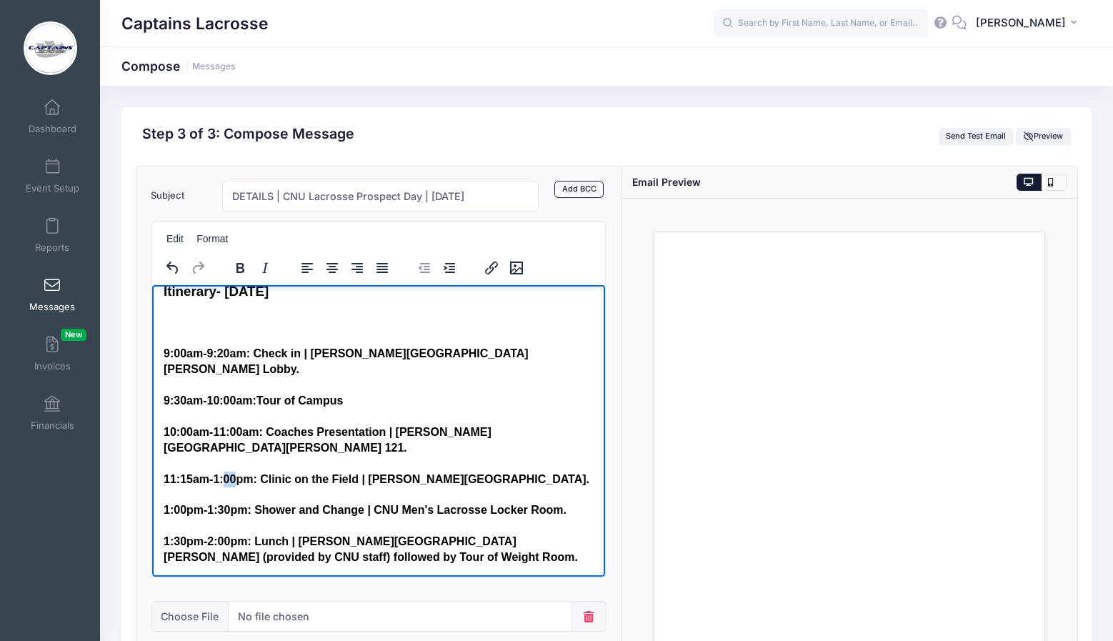
drag, startPoint x: 236, startPoint y: 409, endPoint x: 225, endPoint y: 410, distance: 10.7
click at [225, 471] on h4 "11:15am-1:00pm: Clinic on the Field | Jennings Family Stadium." at bounding box center [378, 479] width 430 height 16
click at [509, 471] on h4 "11:15am-1:15pm: Clinic on the Field | Jennings Family Stadium." at bounding box center [378, 479] width 430 height 16
click at [368, 471] on h4 "11:15am-1:15pm: Clinic on the Field | Jennings Family Stadium." at bounding box center [378, 479] width 430 height 16
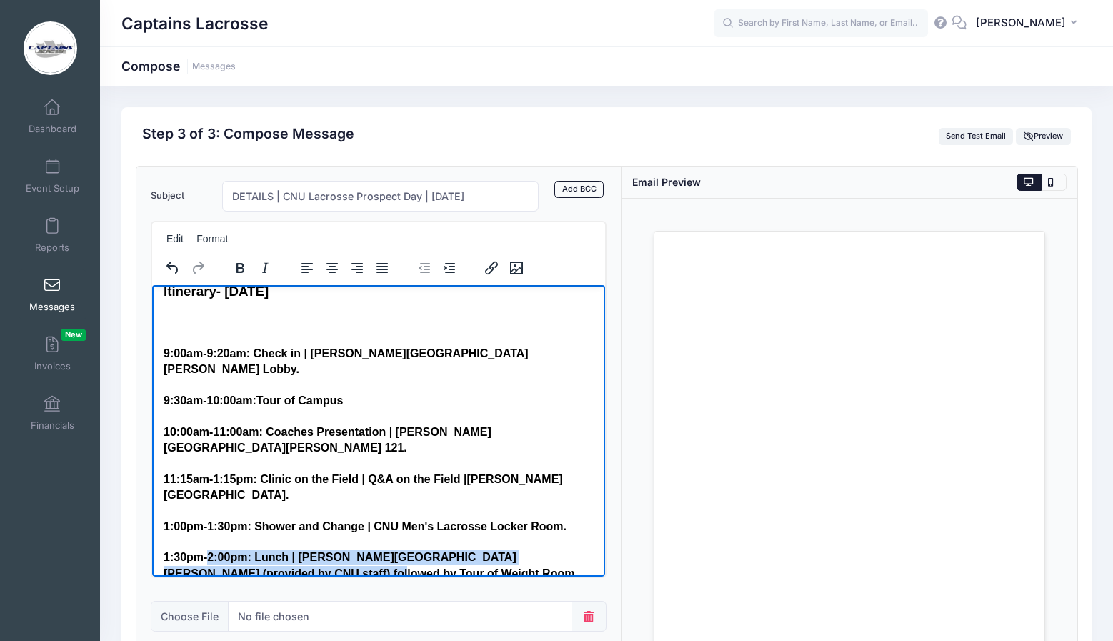
drag, startPoint x: 298, startPoint y: 502, endPoint x: 213, endPoint y: 489, distance: 86.0
click at [213, 548] on h4 "1:30pm-2:00pm: Lunch | Ratcliffe Hall (provided by CNU staff) followed by Tour …" at bounding box center [378, 564] width 430 height 32
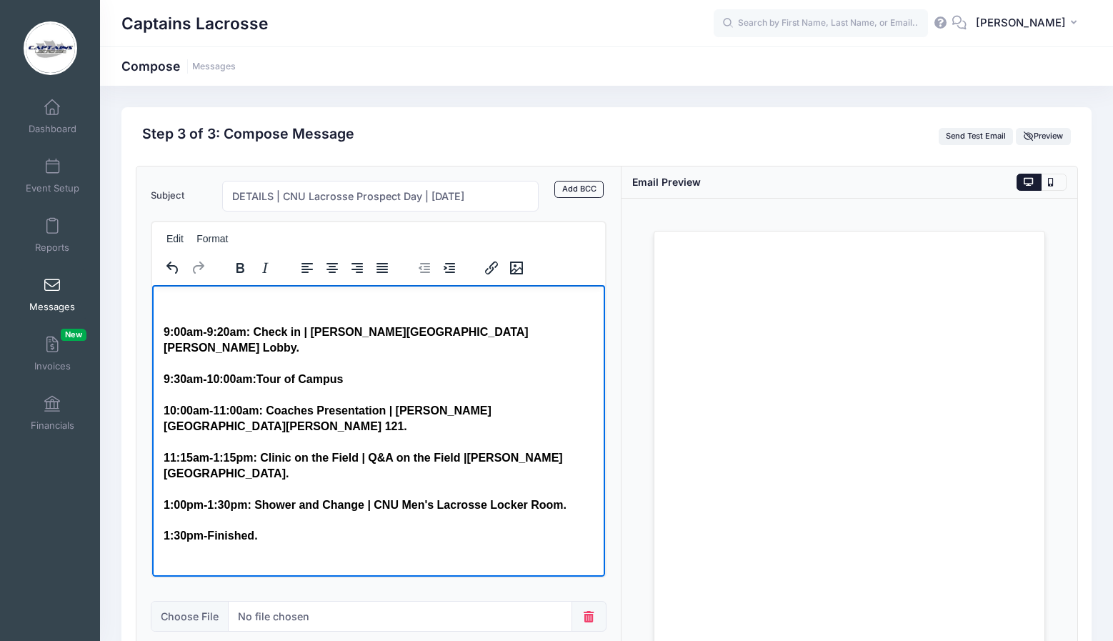
scroll to position [498, 0]
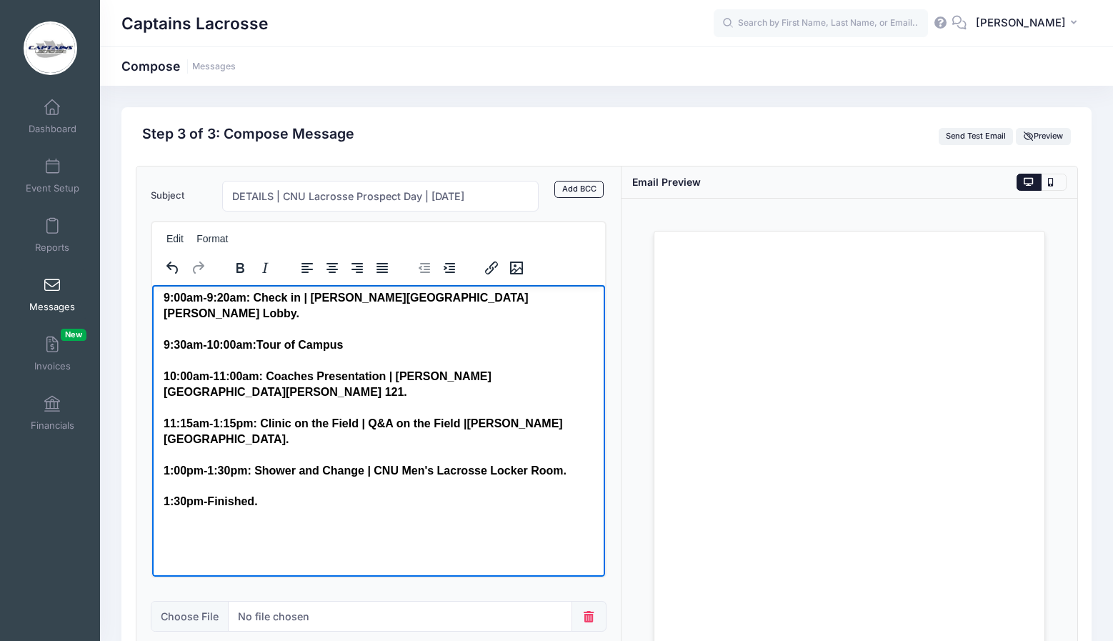
click at [164, 586] on h4 "Please make sure your Online Recruiting Questionnaire is complete and updated s…" at bounding box center [378, 610] width 430 height 48
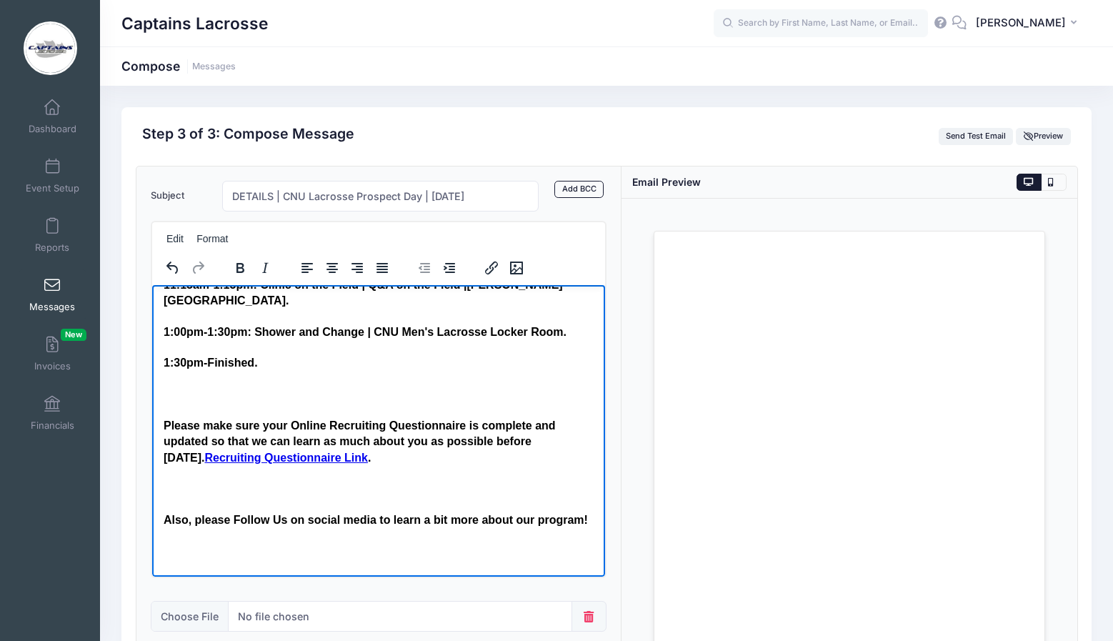
scroll to position [642, 0]
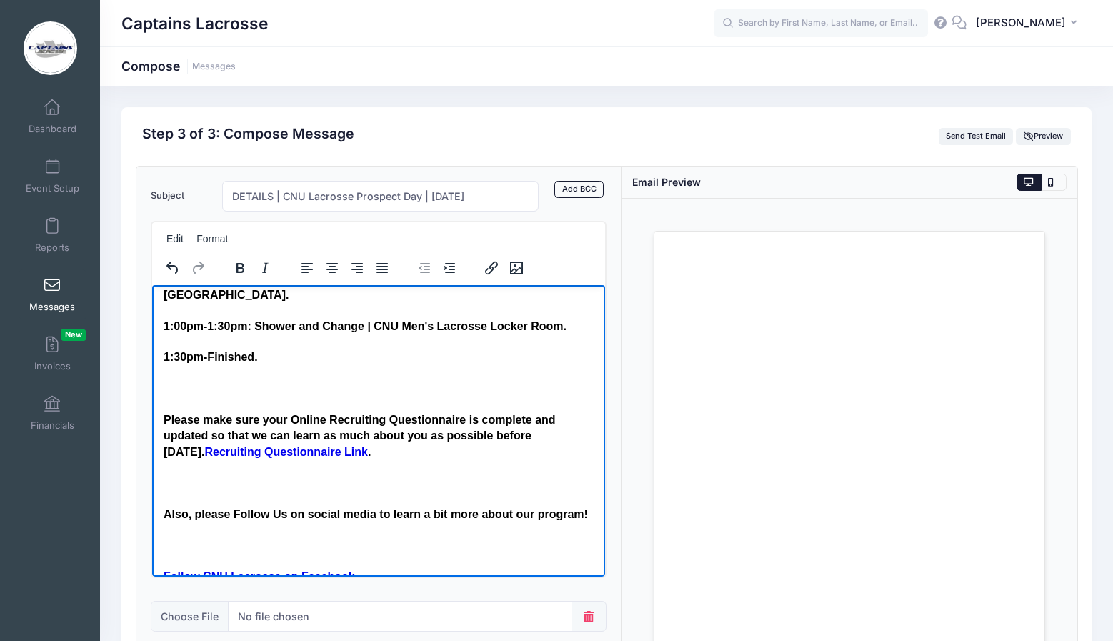
click at [166, 506] on h4 "Also, please Follow Us on social media to learn a bit more about our program!" at bounding box center [378, 514] width 430 height 16
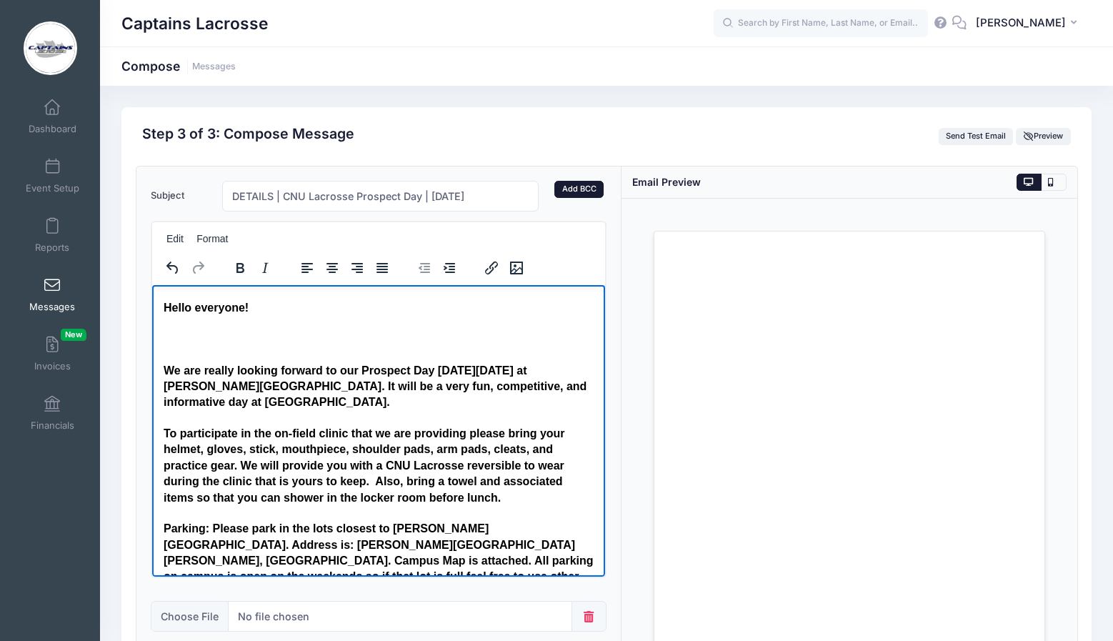
scroll to position [0, 0]
click at [582, 184] on link "Add BCC" at bounding box center [578, 189] width 49 height 17
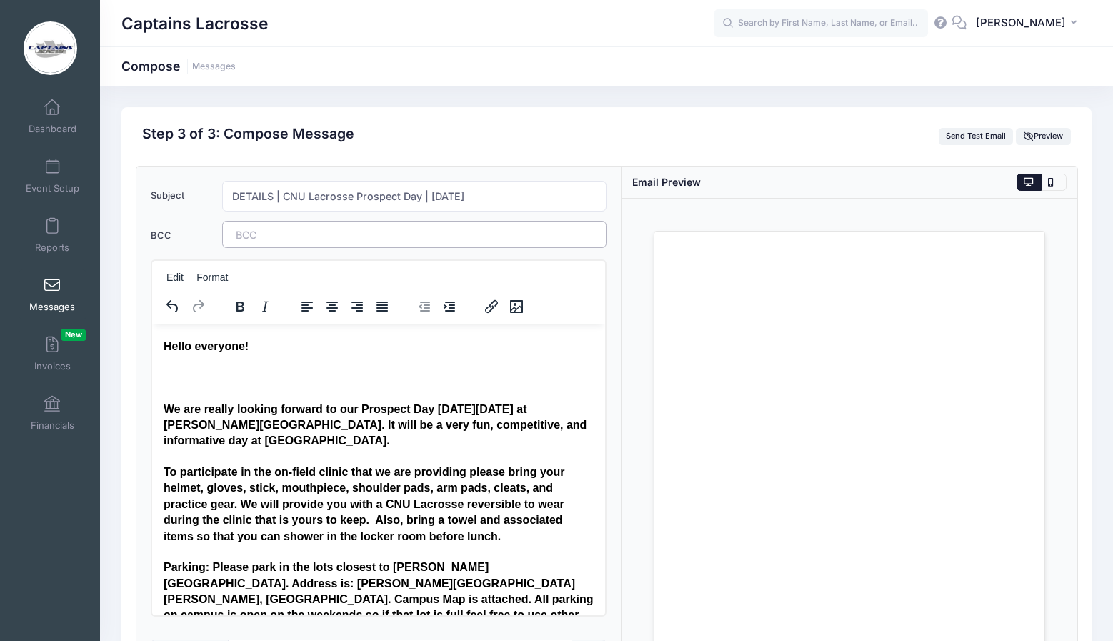
click at [375, 236] on tags "​" at bounding box center [414, 234] width 384 height 27
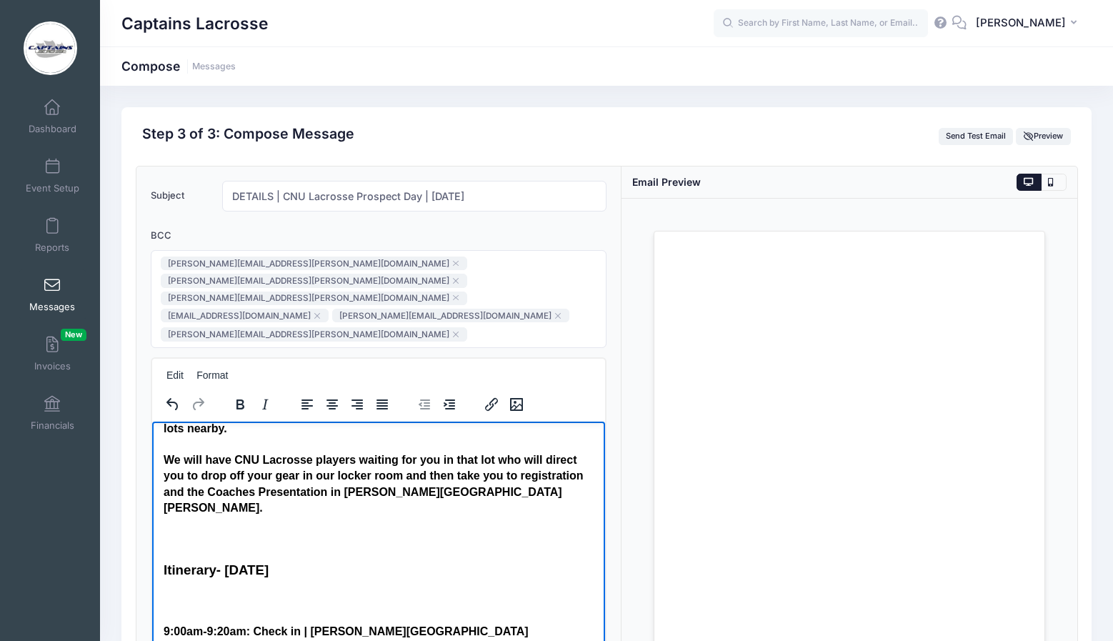
scroll to position [272, 0]
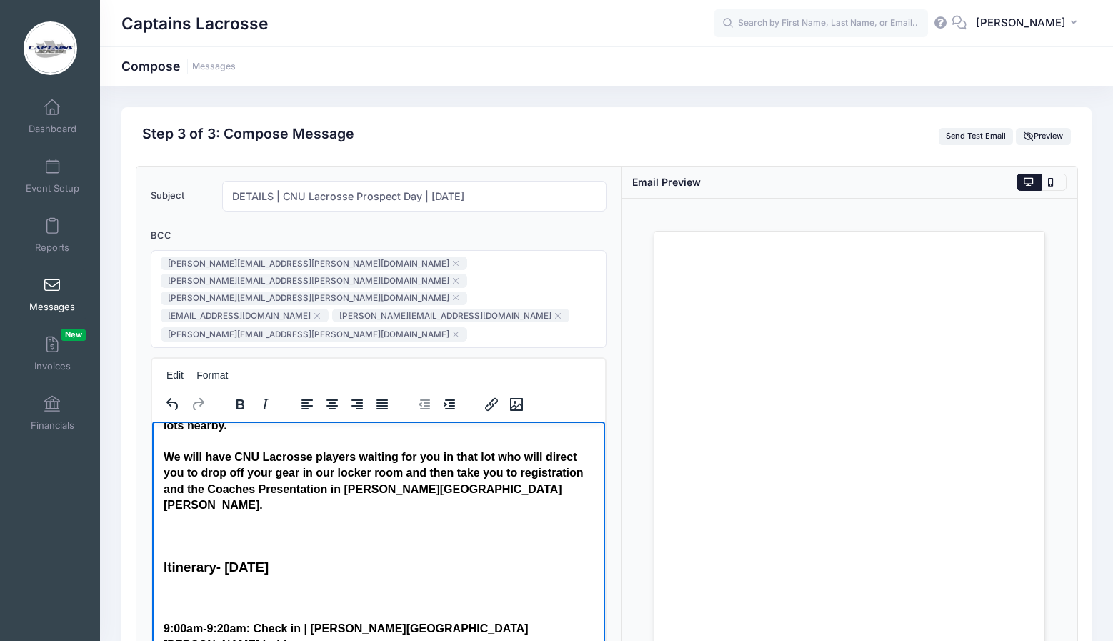
click at [171, 589] on p "Rich Text Area. Press ALT-0 for help." at bounding box center [378, 597] width 430 height 16
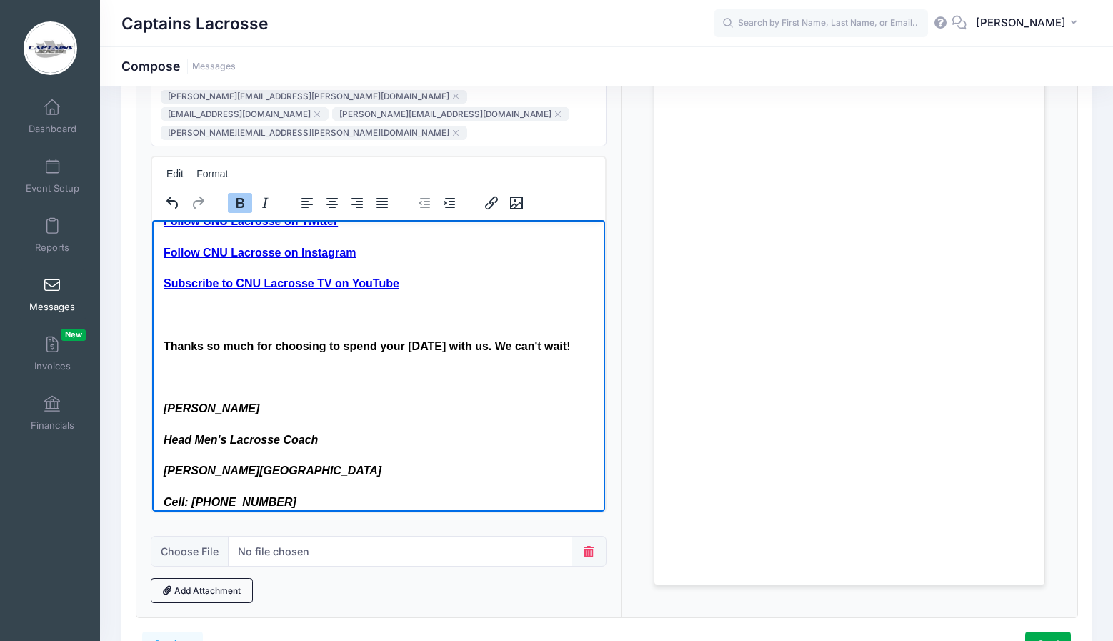
scroll to position [202, 0]
click at [1043, 631] on link "Send" at bounding box center [1048, 643] width 46 height 24
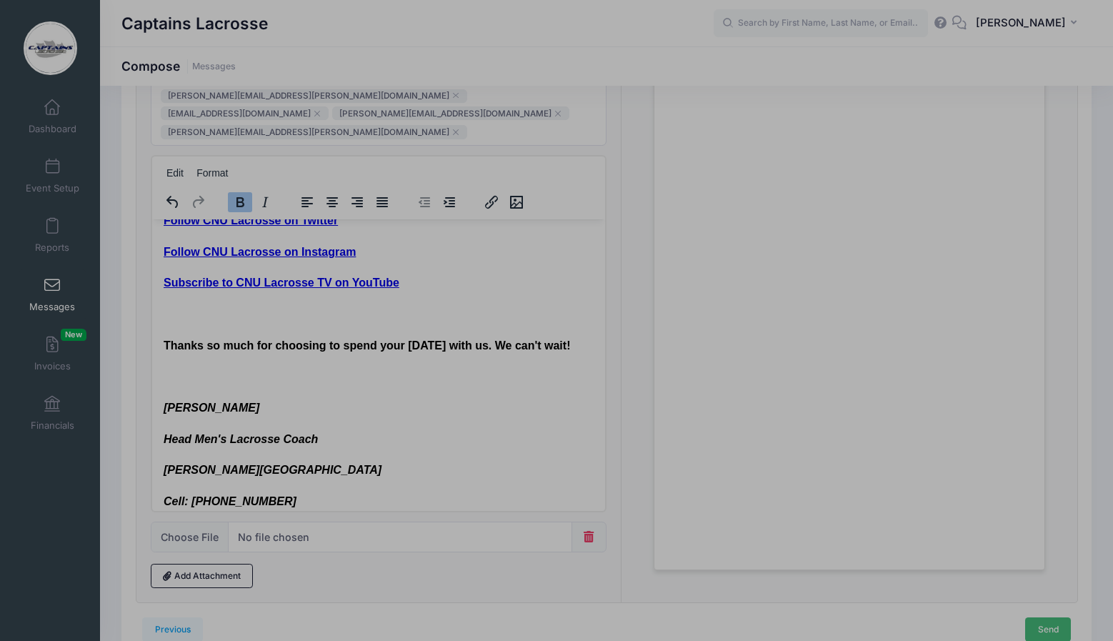
scroll to position [0, 0]
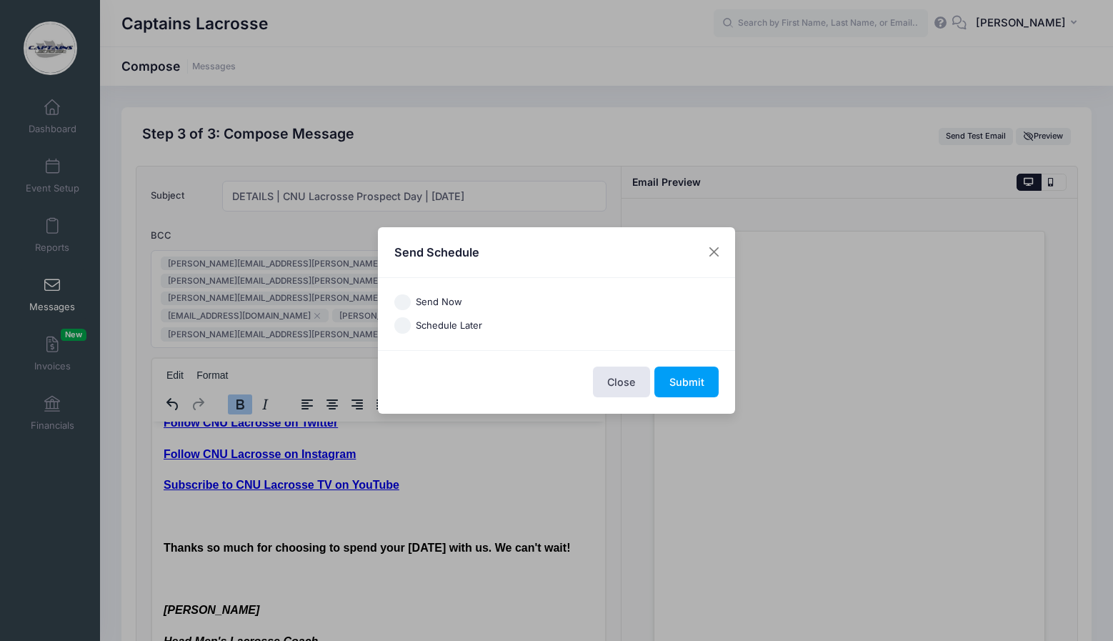
click at [402, 297] on input "Send Now" at bounding box center [402, 302] width 16 height 16
radio input "true"
click at [679, 379] on button "Submit" at bounding box center [686, 381] width 64 height 31
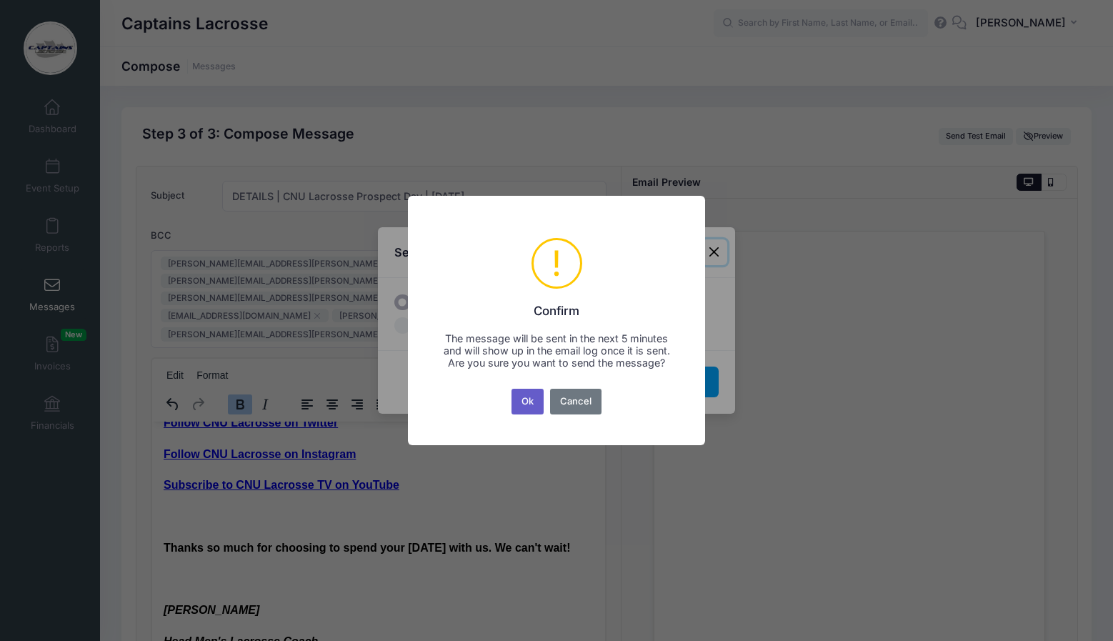
click at [527, 411] on button "Ok" at bounding box center [527, 402] width 33 height 26
